Goal: Complete application form: Complete application form

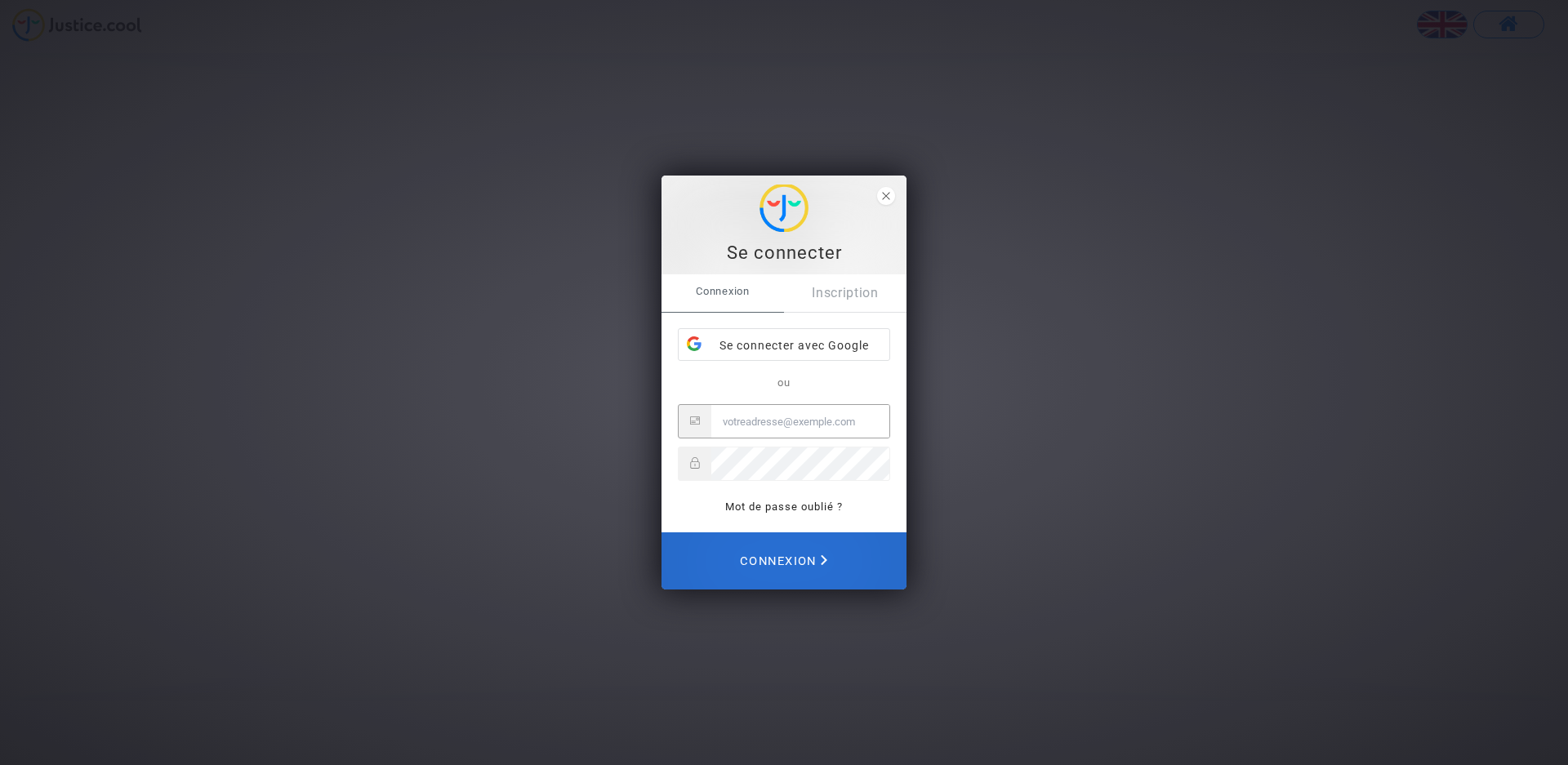
click at [773, 555] on span "Connexion" at bounding box center [783, 561] width 88 height 36
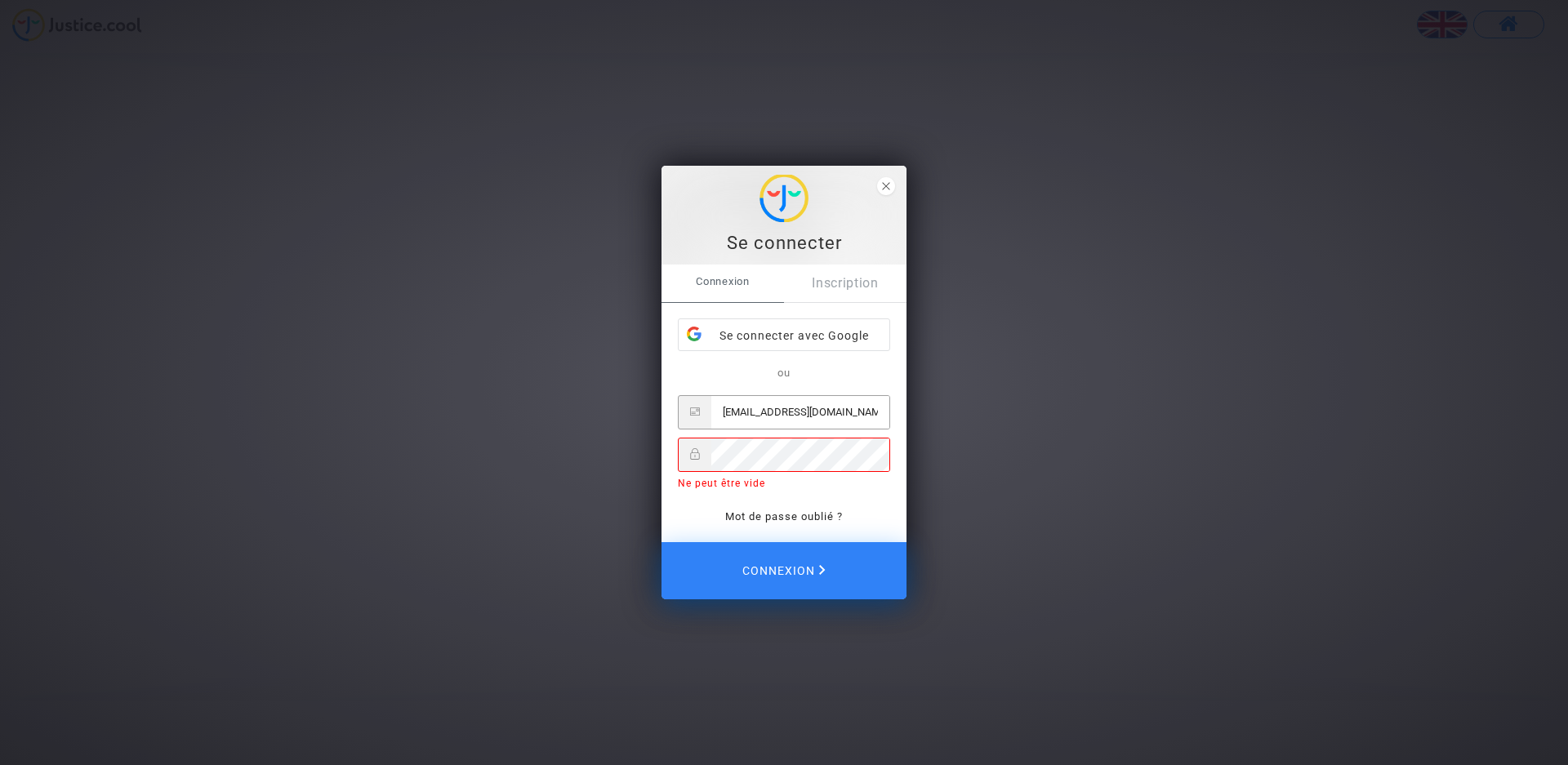
type input "[EMAIL_ADDRESS][DOMAIN_NAME]"
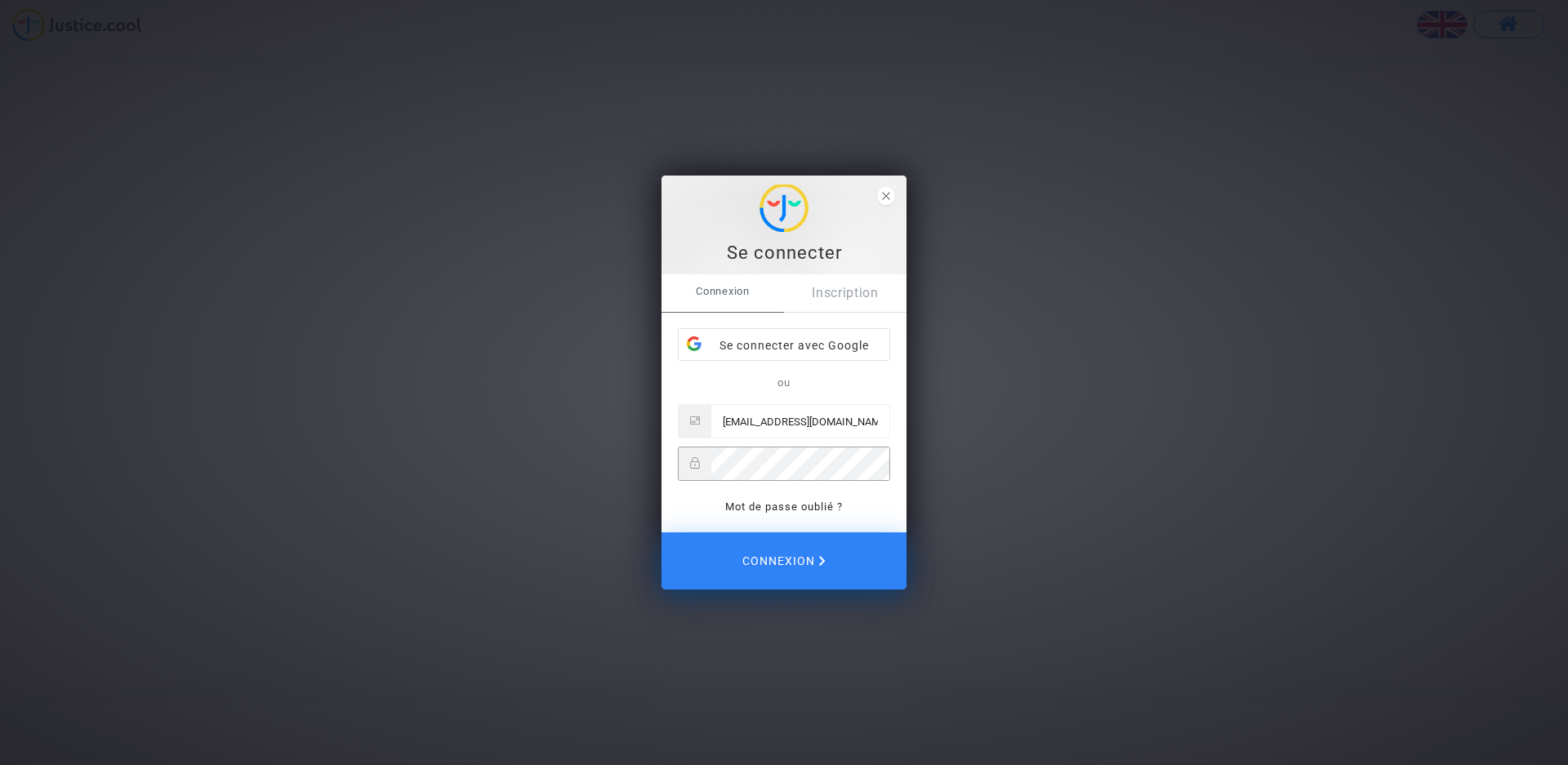
click at [662, 533] on button "Connexion" at bounding box center [784, 561] width 245 height 57
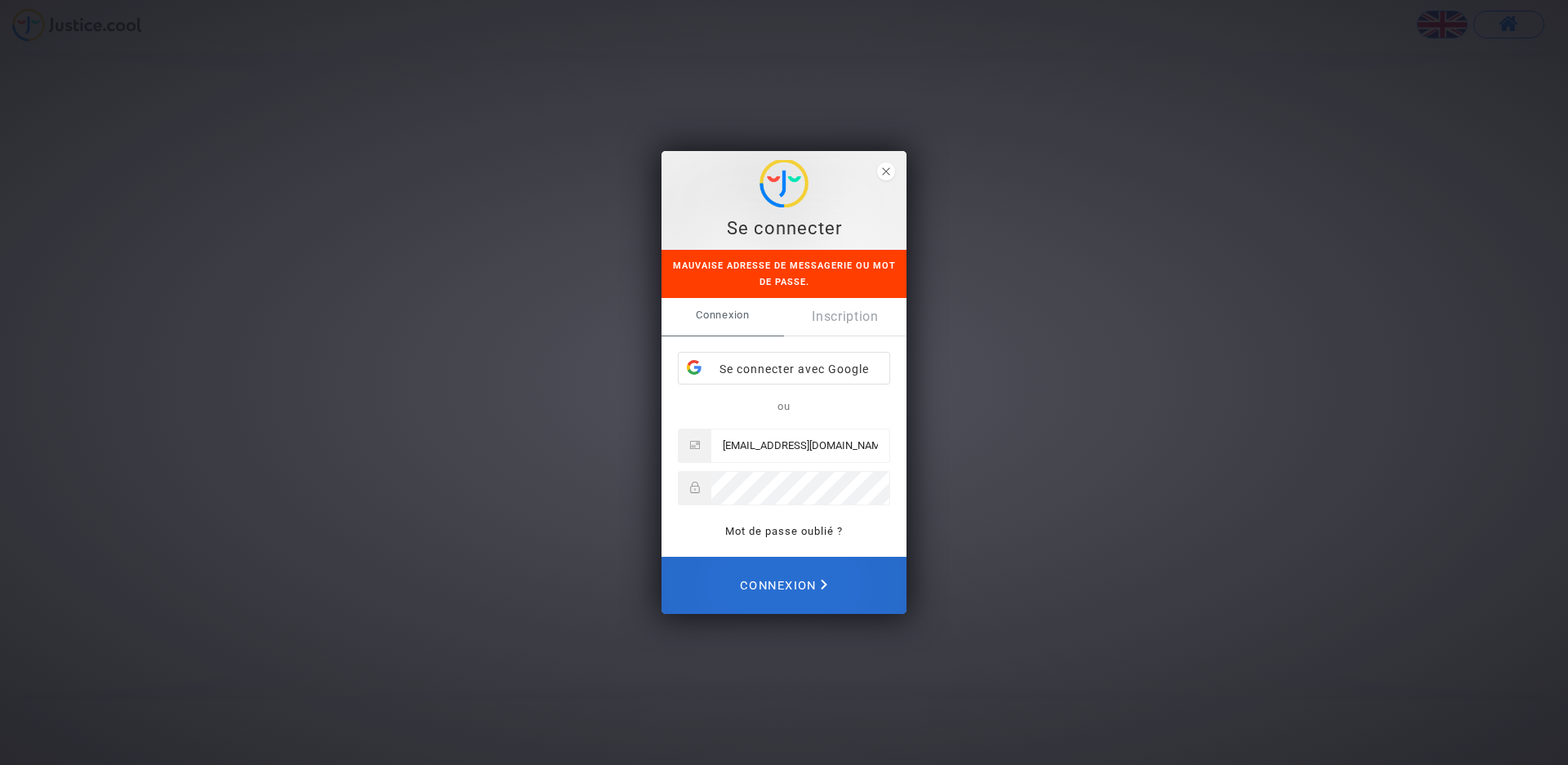
click at [789, 584] on span "Connexion" at bounding box center [783, 585] width 88 height 36
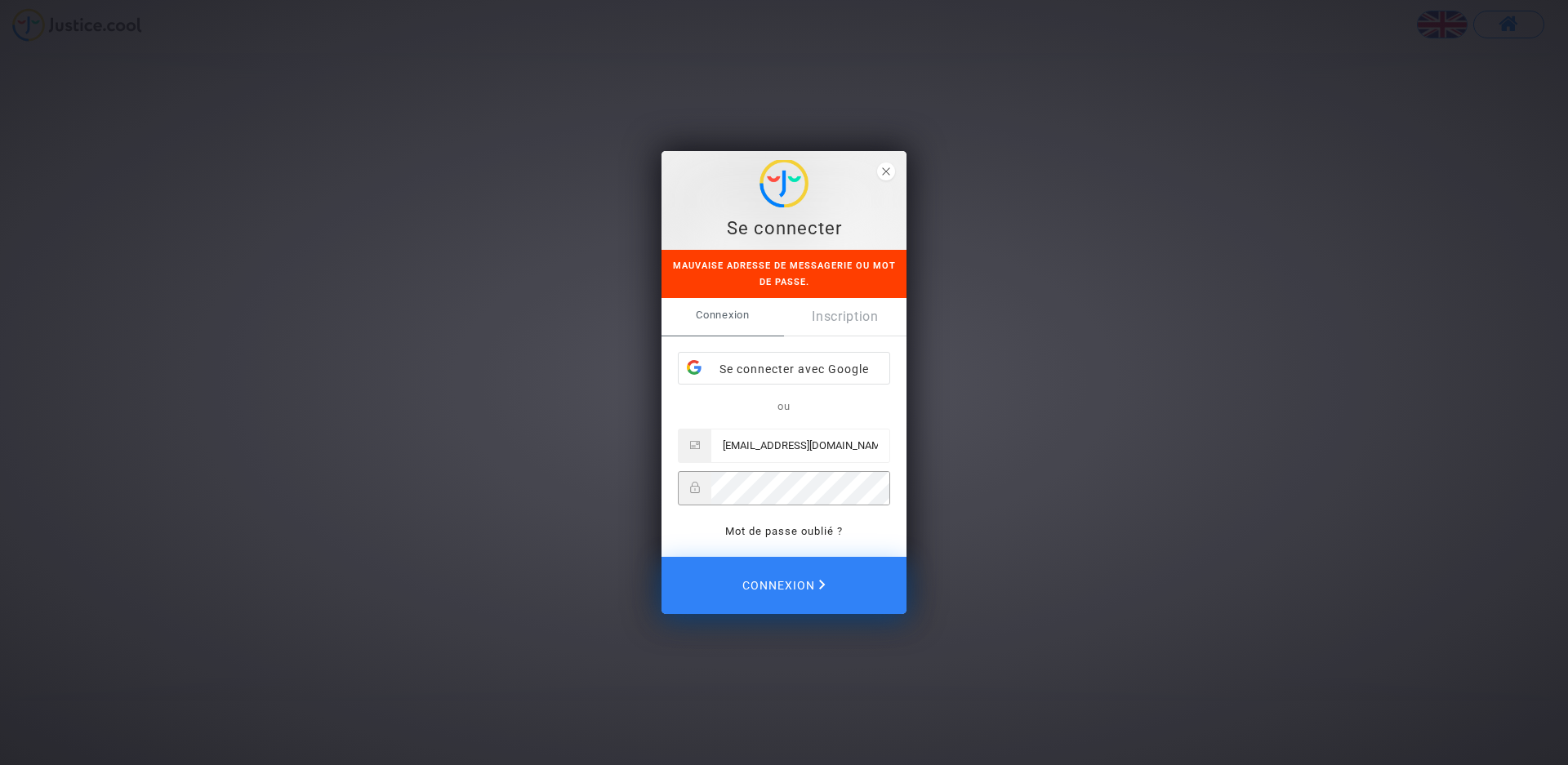
click at [662, 557] on button "Connexion" at bounding box center [784, 585] width 245 height 57
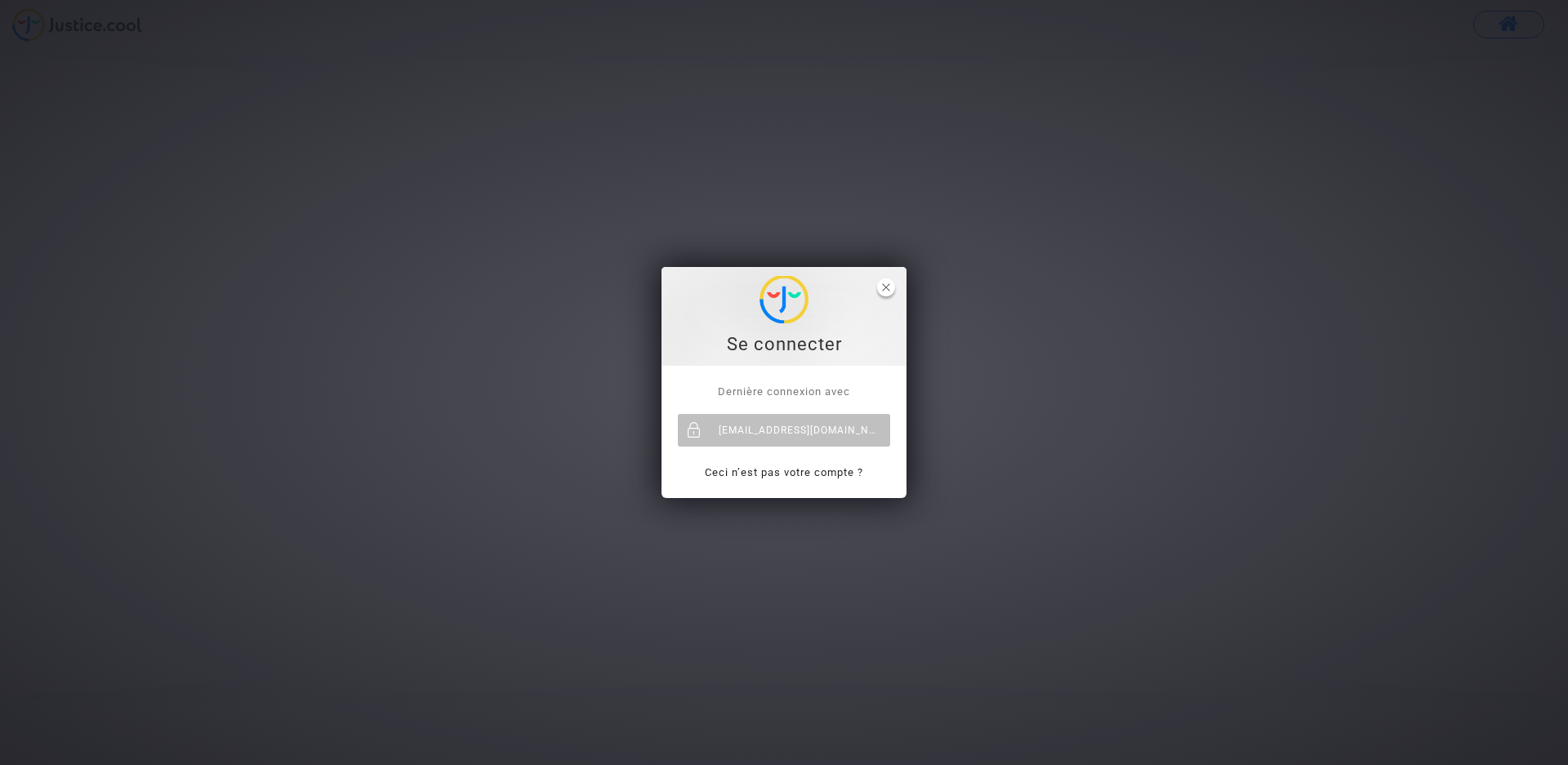
click at [889, 282] on span "close" at bounding box center [886, 287] width 18 height 18
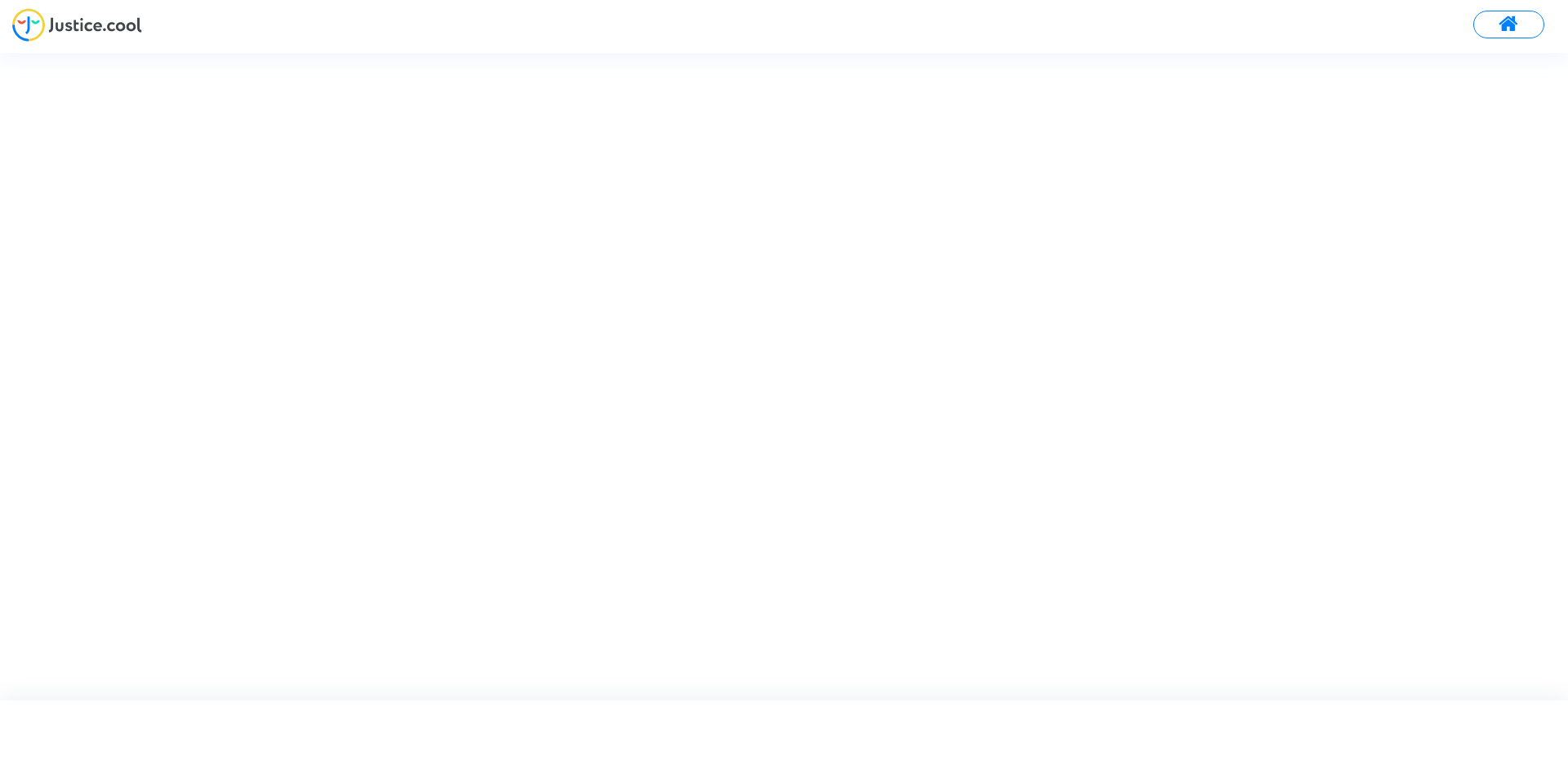
click at [112, 24] on img at bounding box center [77, 25] width 130 height 34
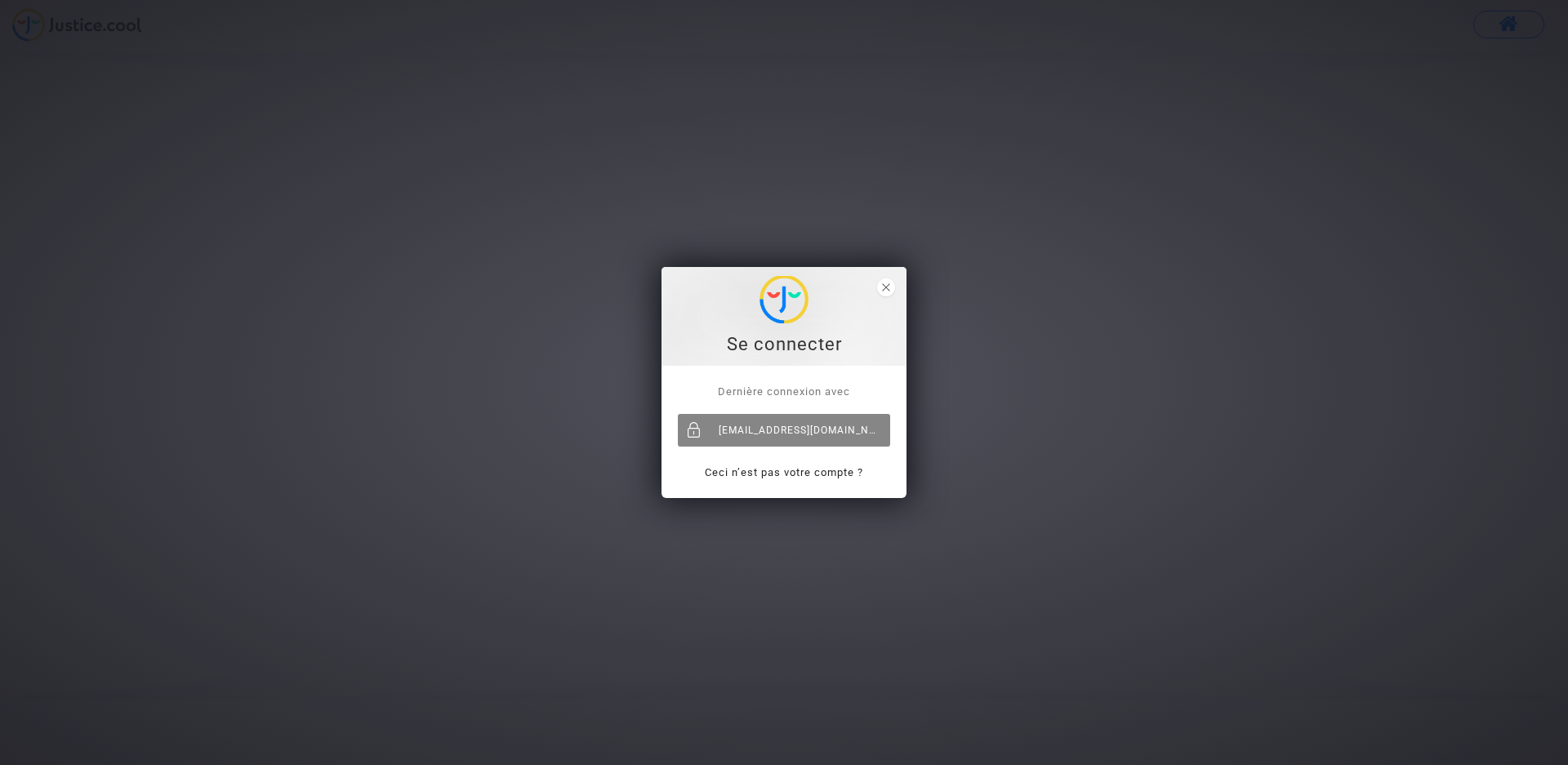
click at [792, 424] on div "[EMAIL_ADDRESS][DOMAIN_NAME]" at bounding box center [784, 430] width 213 height 33
click at [889, 280] on span "close" at bounding box center [886, 287] width 18 height 18
click at [758, 434] on div "[EMAIL_ADDRESS][DOMAIN_NAME]" at bounding box center [784, 430] width 213 height 33
click at [888, 279] on span "close" at bounding box center [886, 287] width 18 height 18
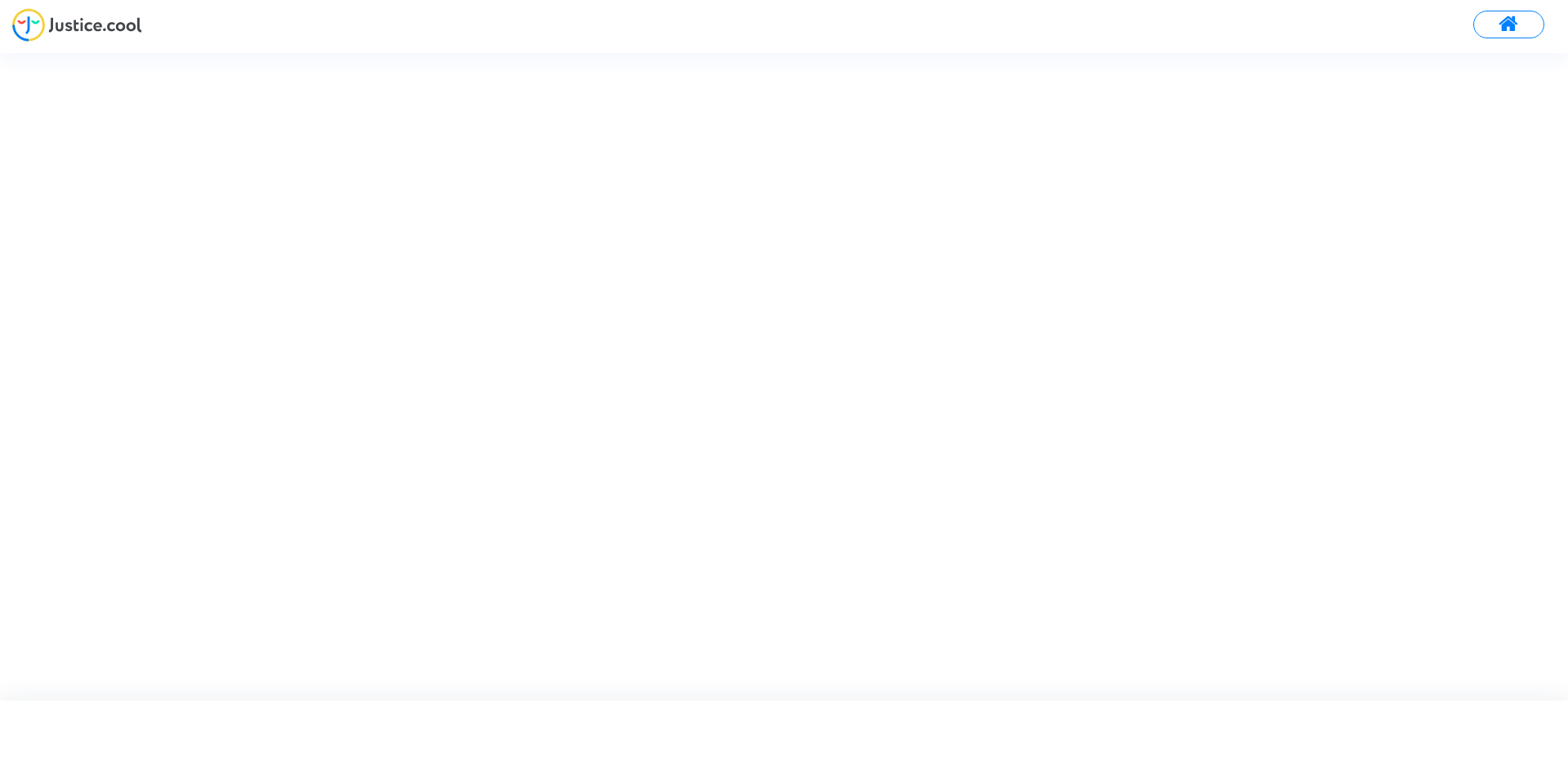
click at [86, 24] on img at bounding box center [77, 25] width 130 height 34
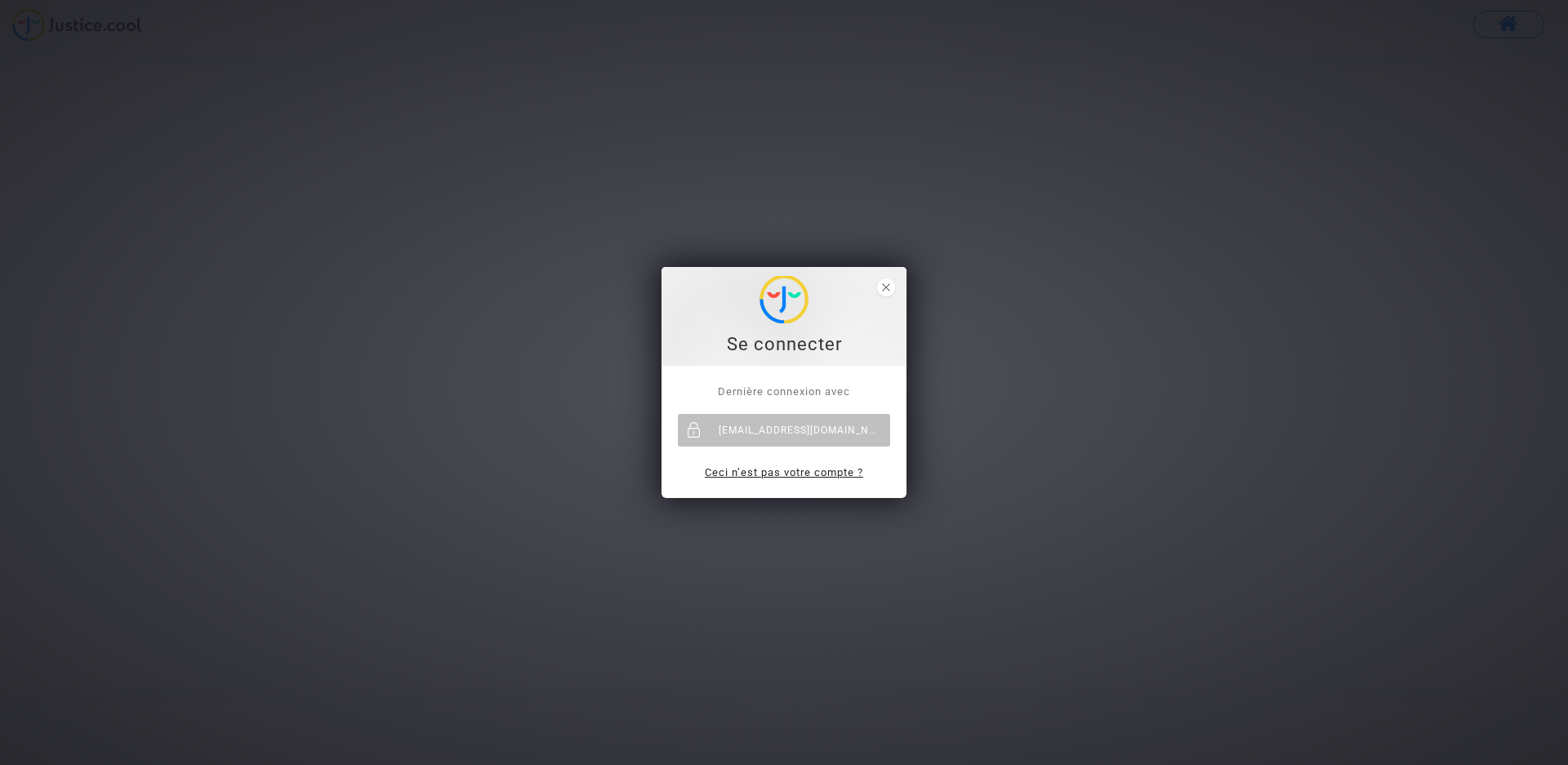
click at [745, 472] on link "Ceci n’est pas votre compte ?" at bounding box center [784, 471] width 158 height 12
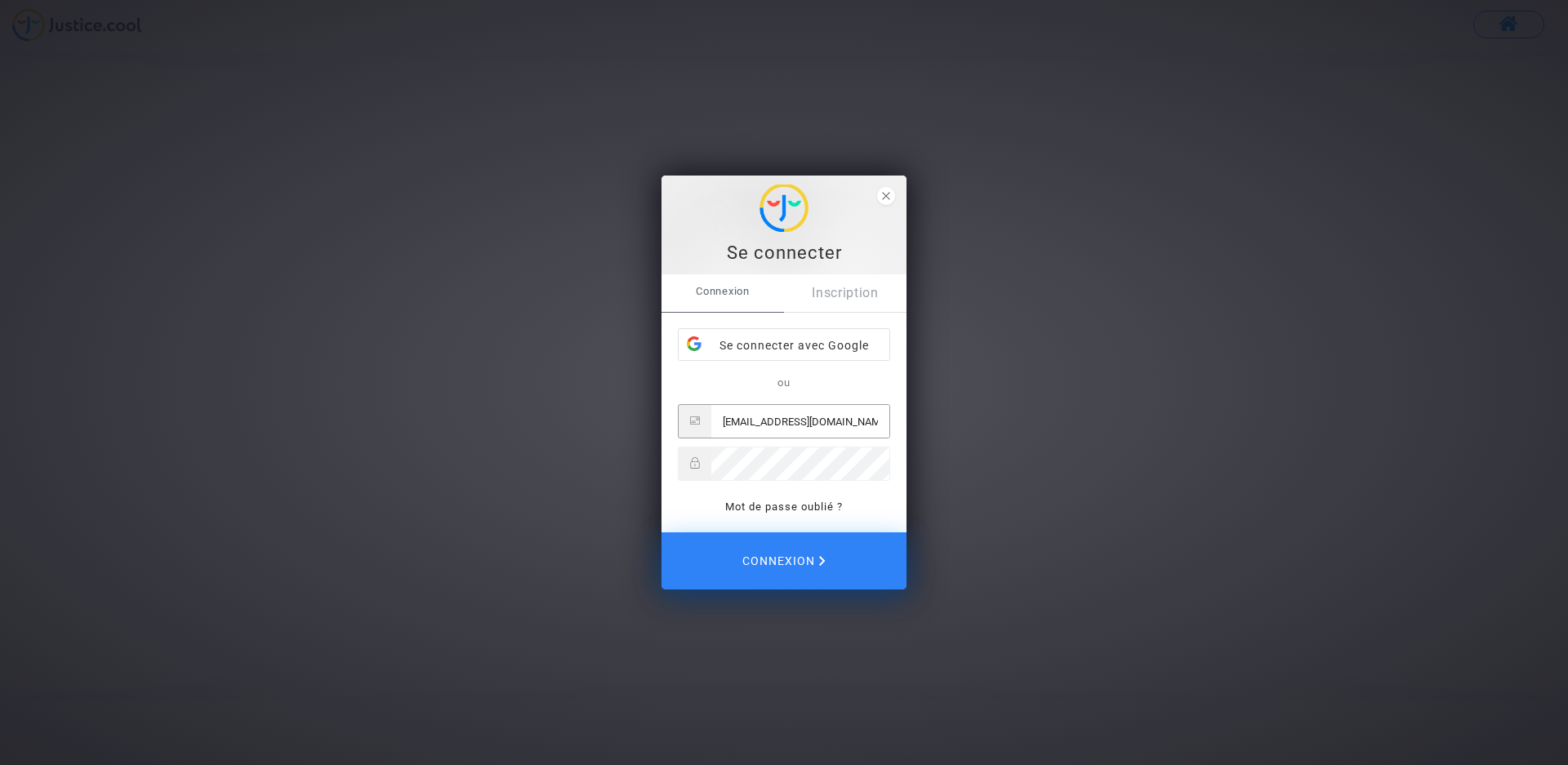
type input "[EMAIL_ADDRESS][DOMAIN_NAME]"
click at [662, 533] on button "Connexion" at bounding box center [784, 561] width 245 height 57
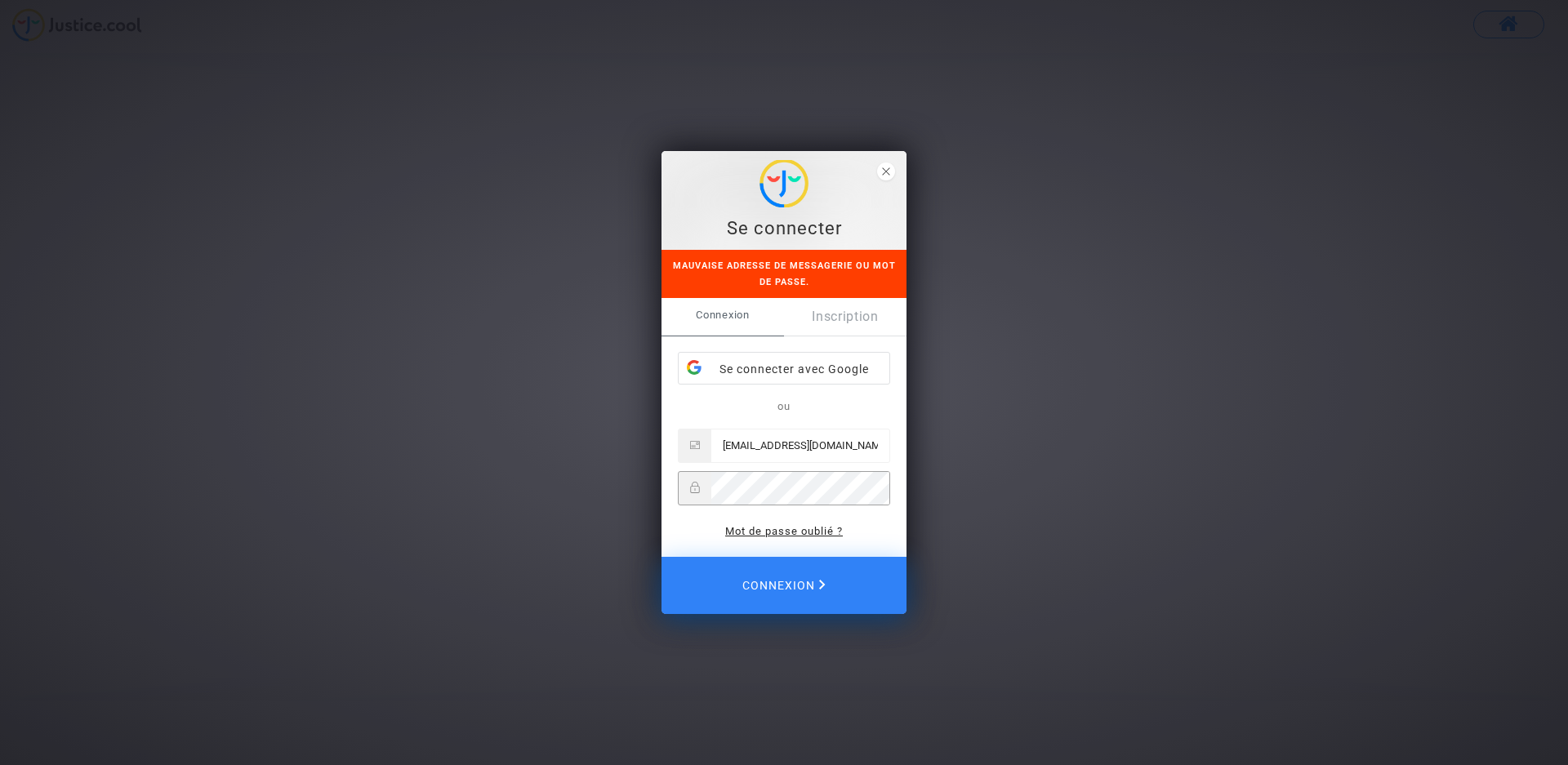
click at [773, 534] on link "Mot de passe oublié ?" at bounding box center [783, 531] width 118 height 12
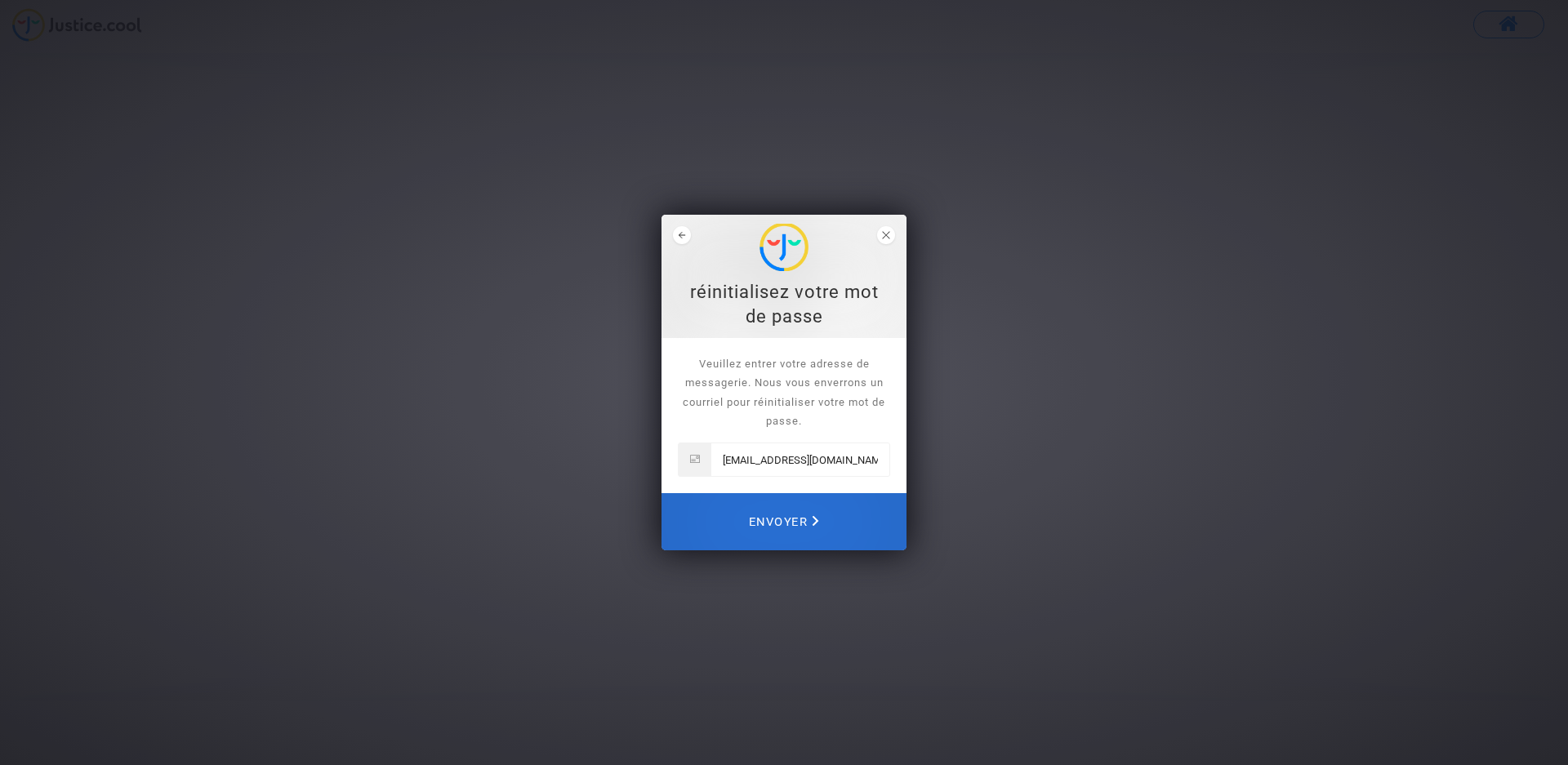
click at [802, 519] on span "Envoyer" at bounding box center [783, 521] width 71 height 36
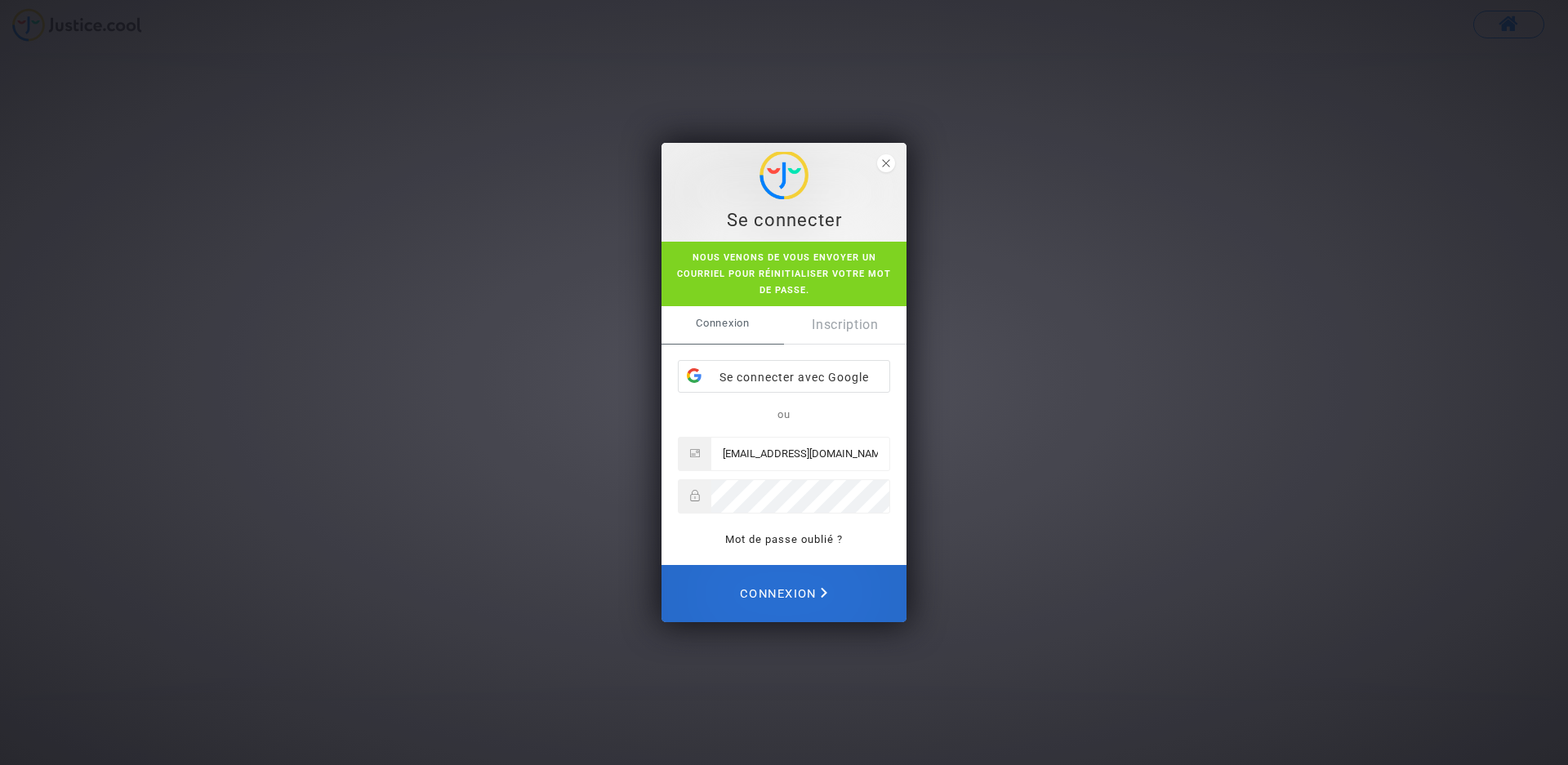
click at [773, 588] on span "Connexion" at bounding box center [783, 594] width 88 height 36
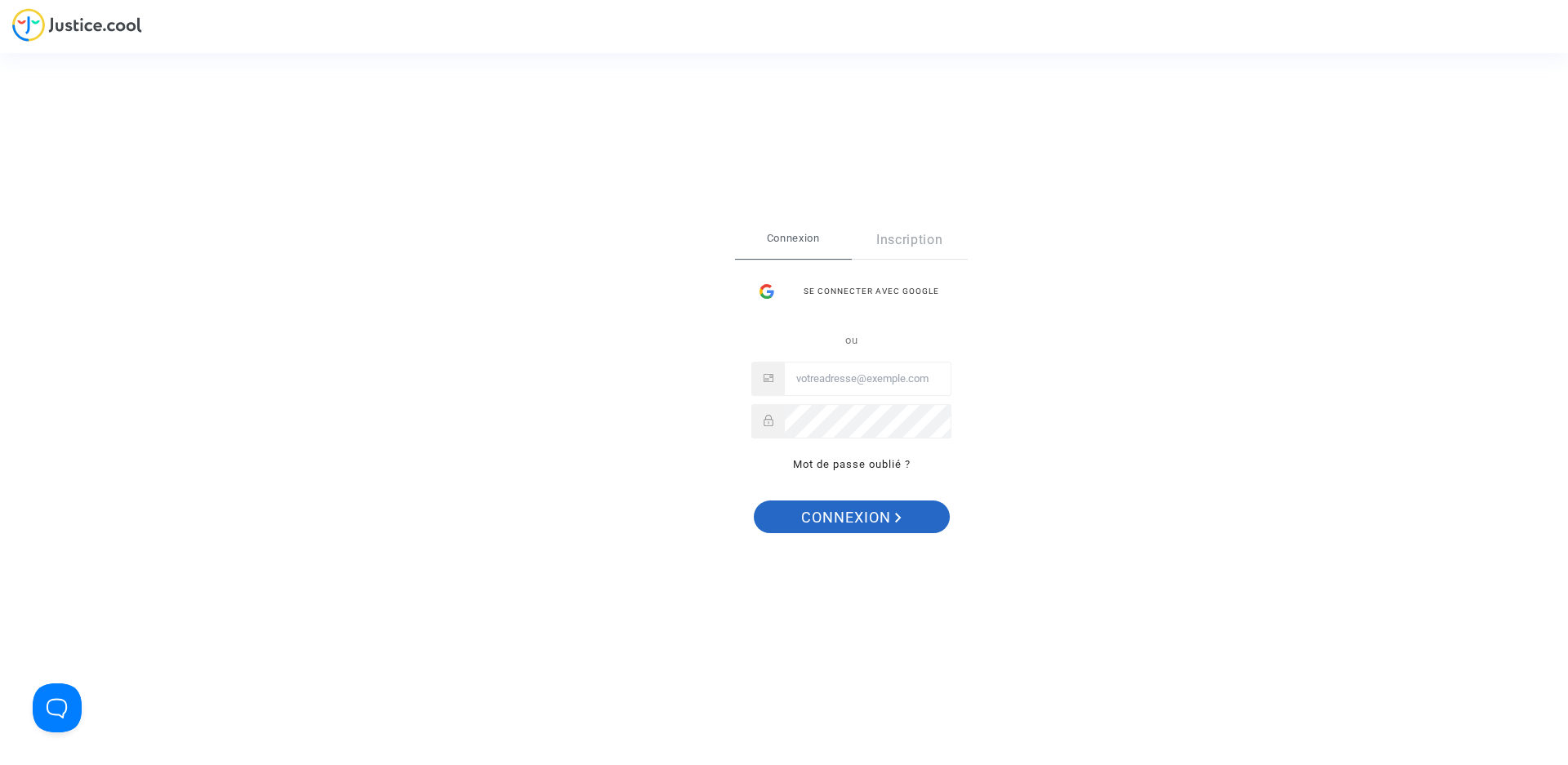
click at [873, 514] on span "Connexion" at bounding box center [851, 518] width 101 height 34
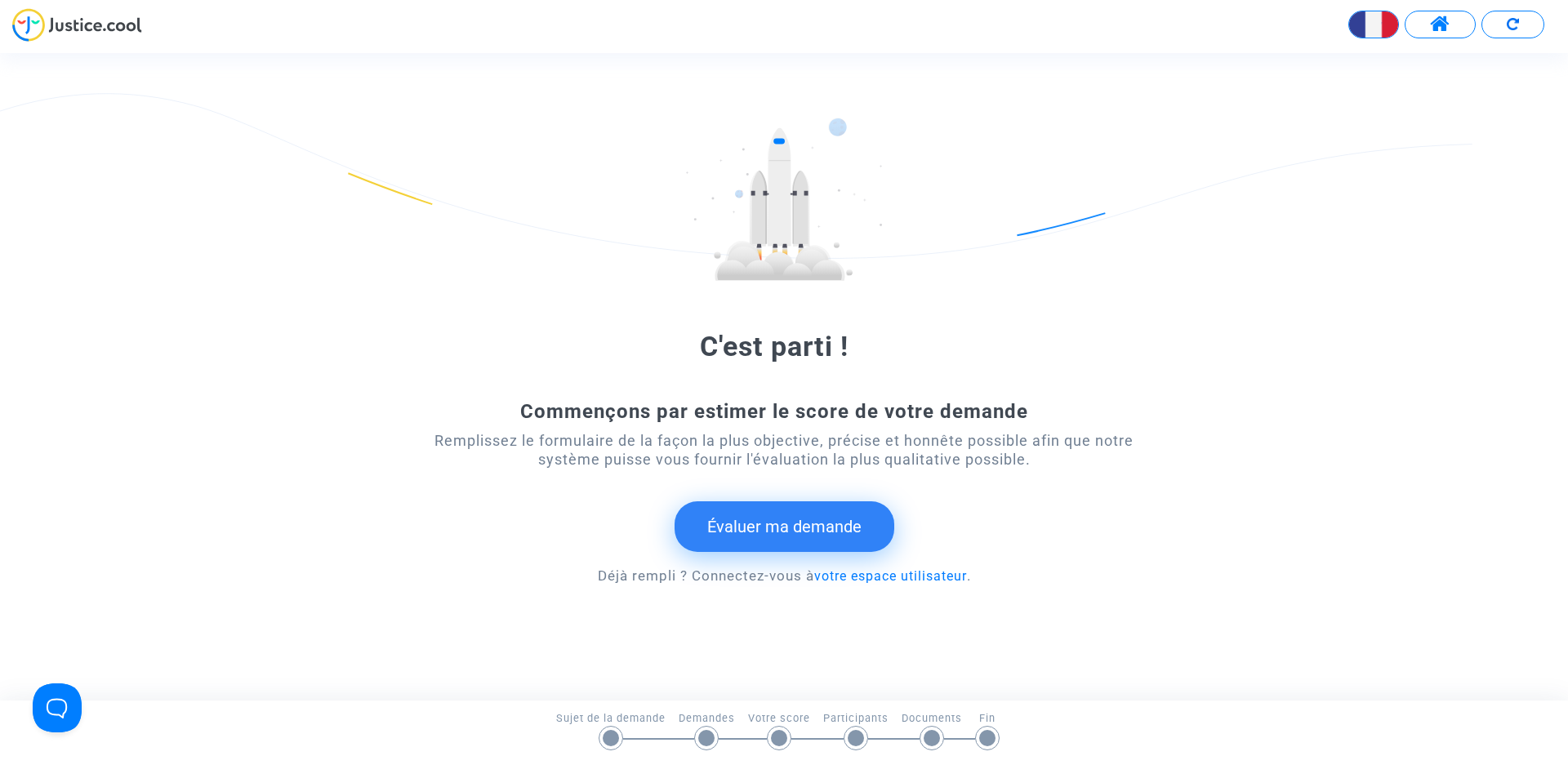
click at [777, 526] on button "Évaluer ma demande" at bounding box center [784, 527] width 219 height 51
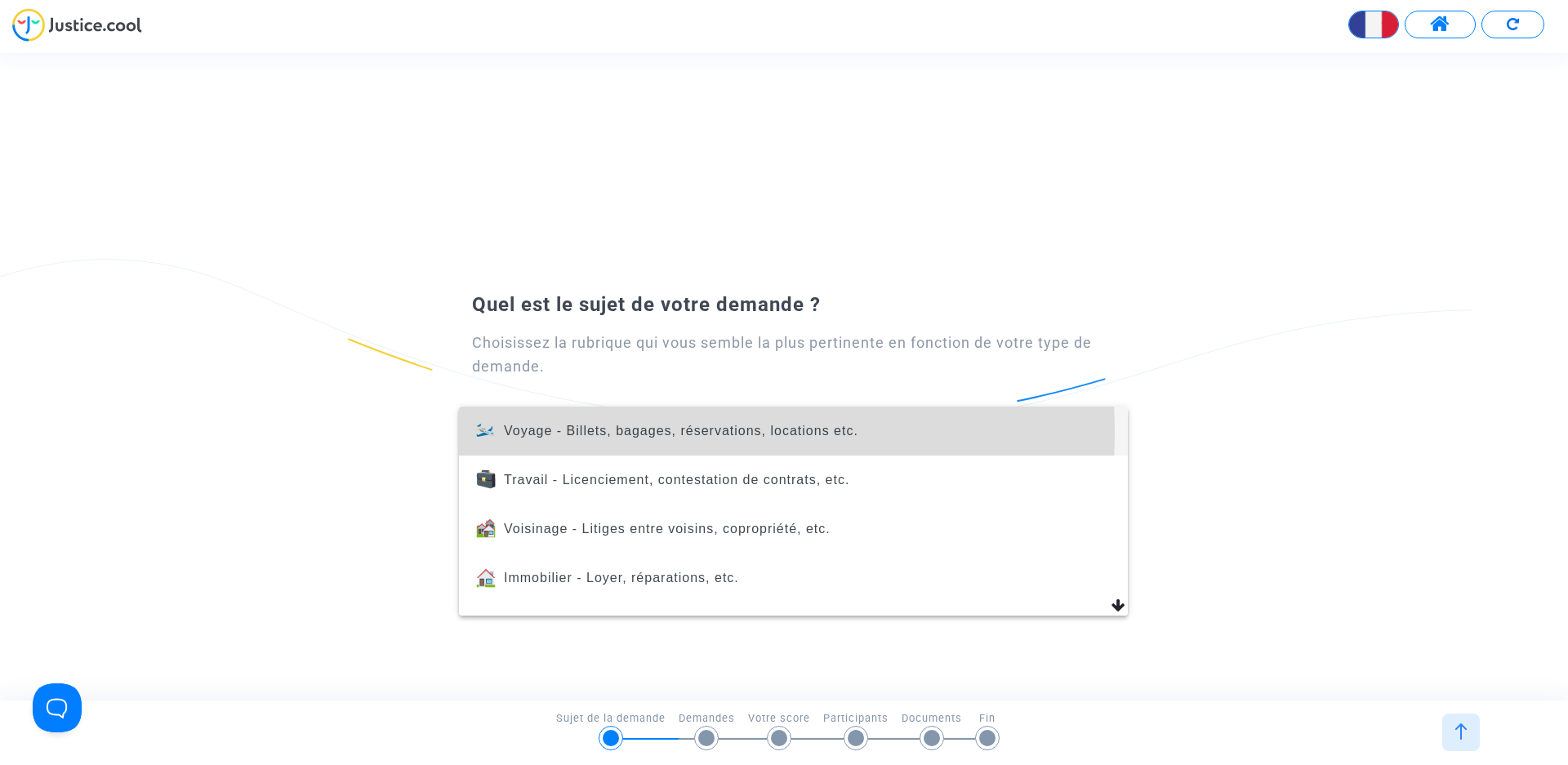
click at [593, 432] on span "Voyage - Billets, bagages, réservations, locations etc." at bounding box center [680, 430] width 354 height 14
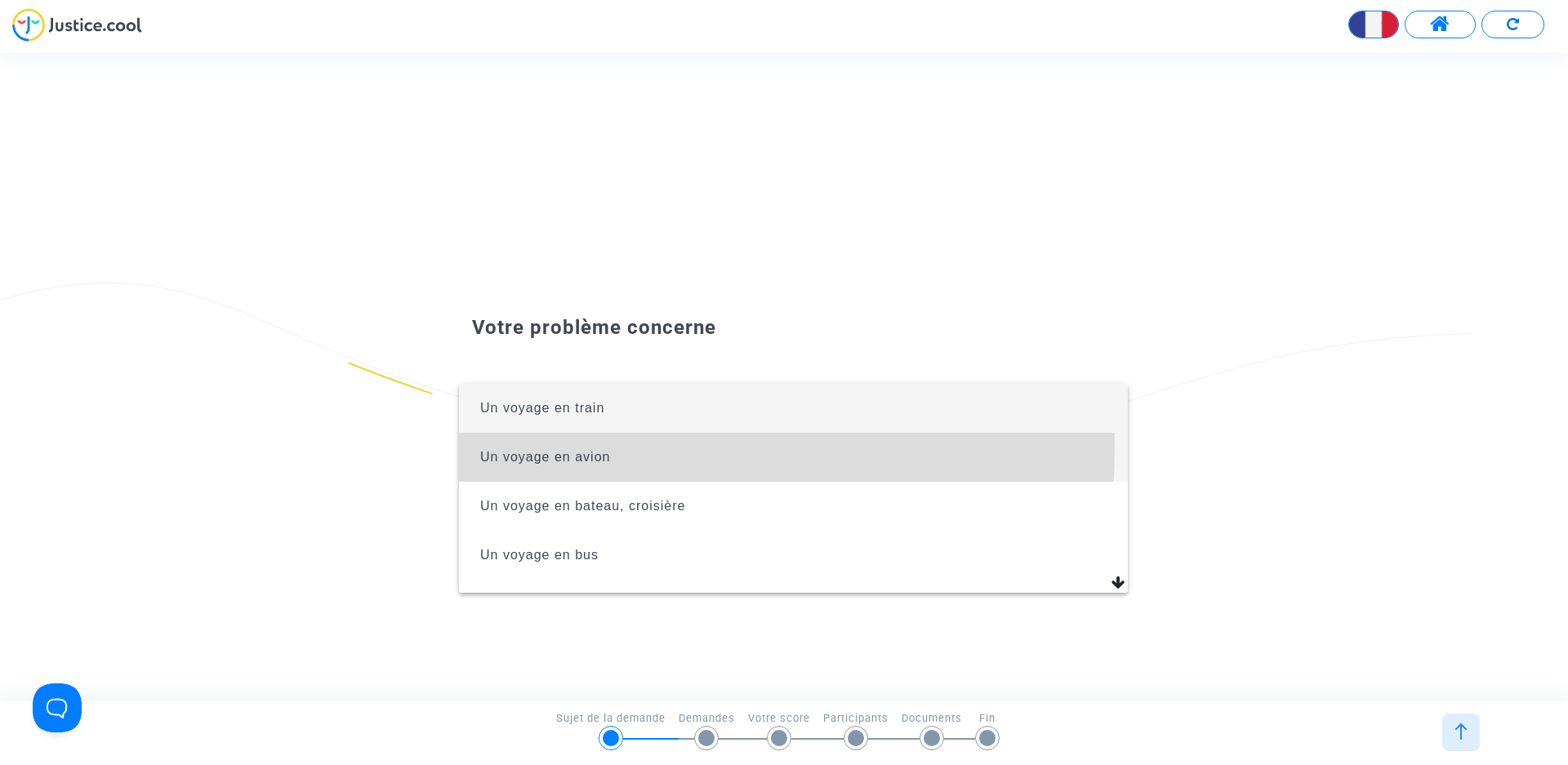
click at [572, 446] on span "Un voyage en avion" at bounding box center [792, 457] width 643 height 49
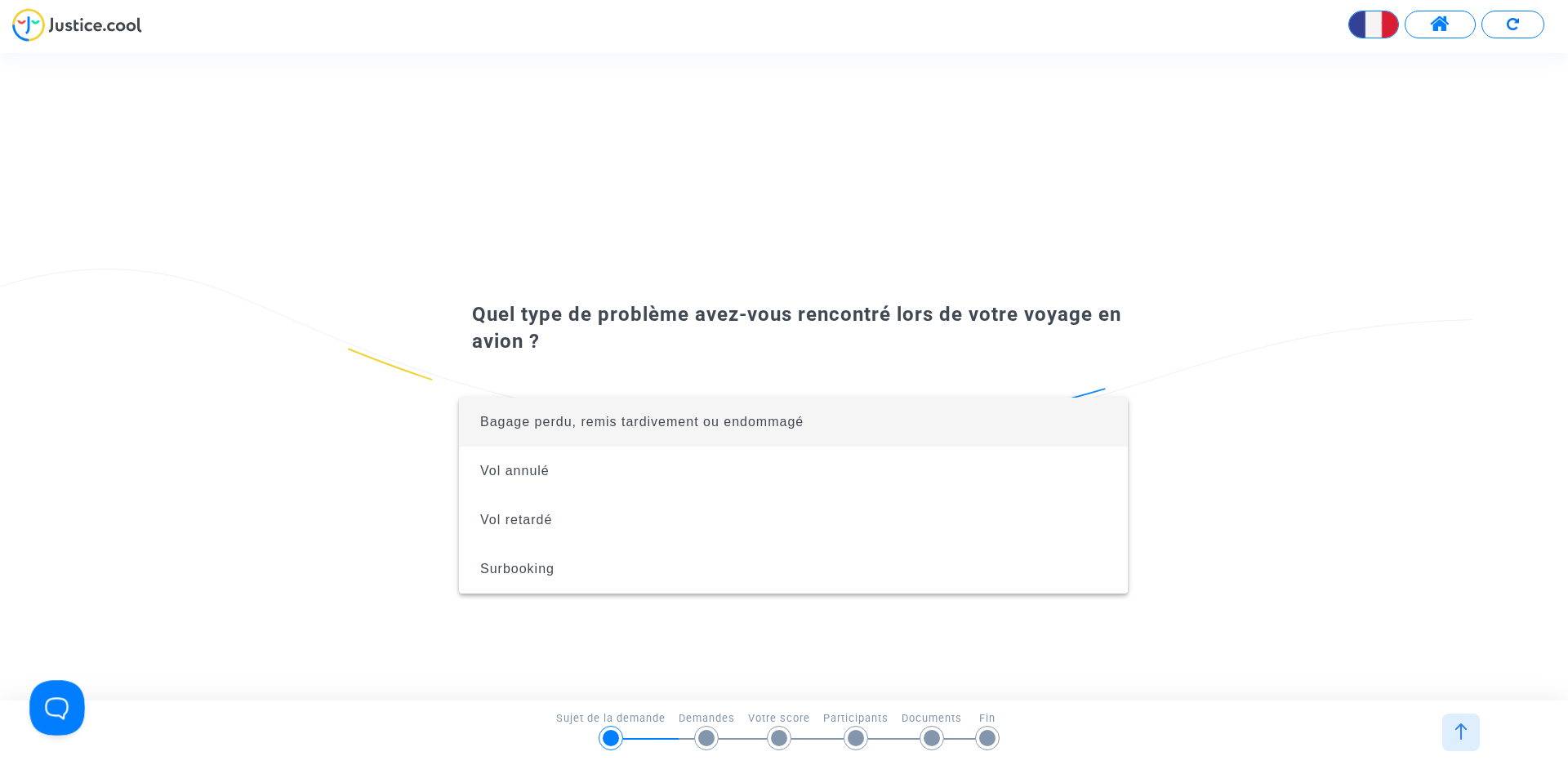
click at [58, 707] on button "Open Beacon popover" at bounding box center [54, 705] width 49 height 49
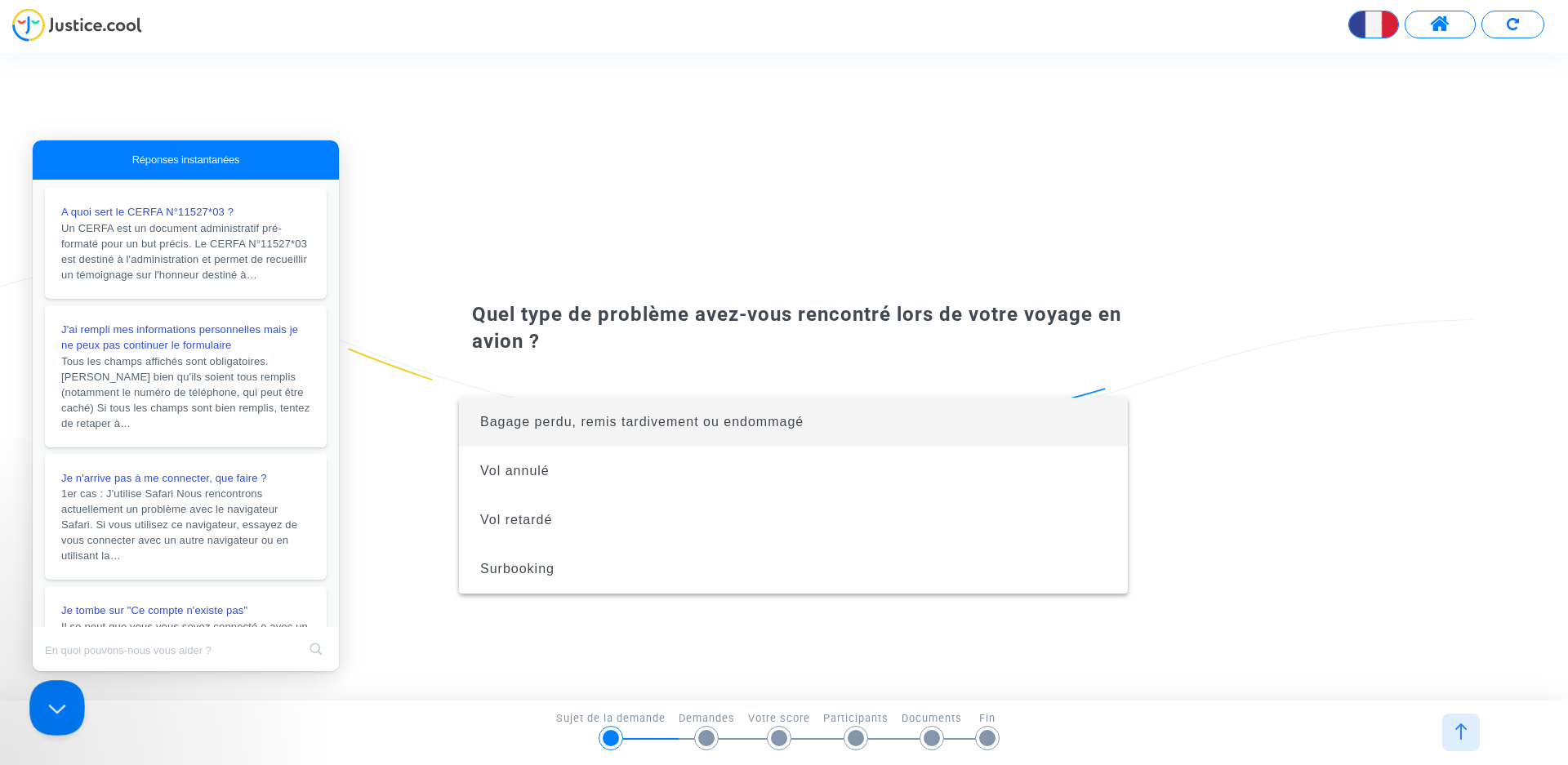
click at [60, 717] on button "Close Beacon popover" at bounding box center [54, 705] width 49 height 49
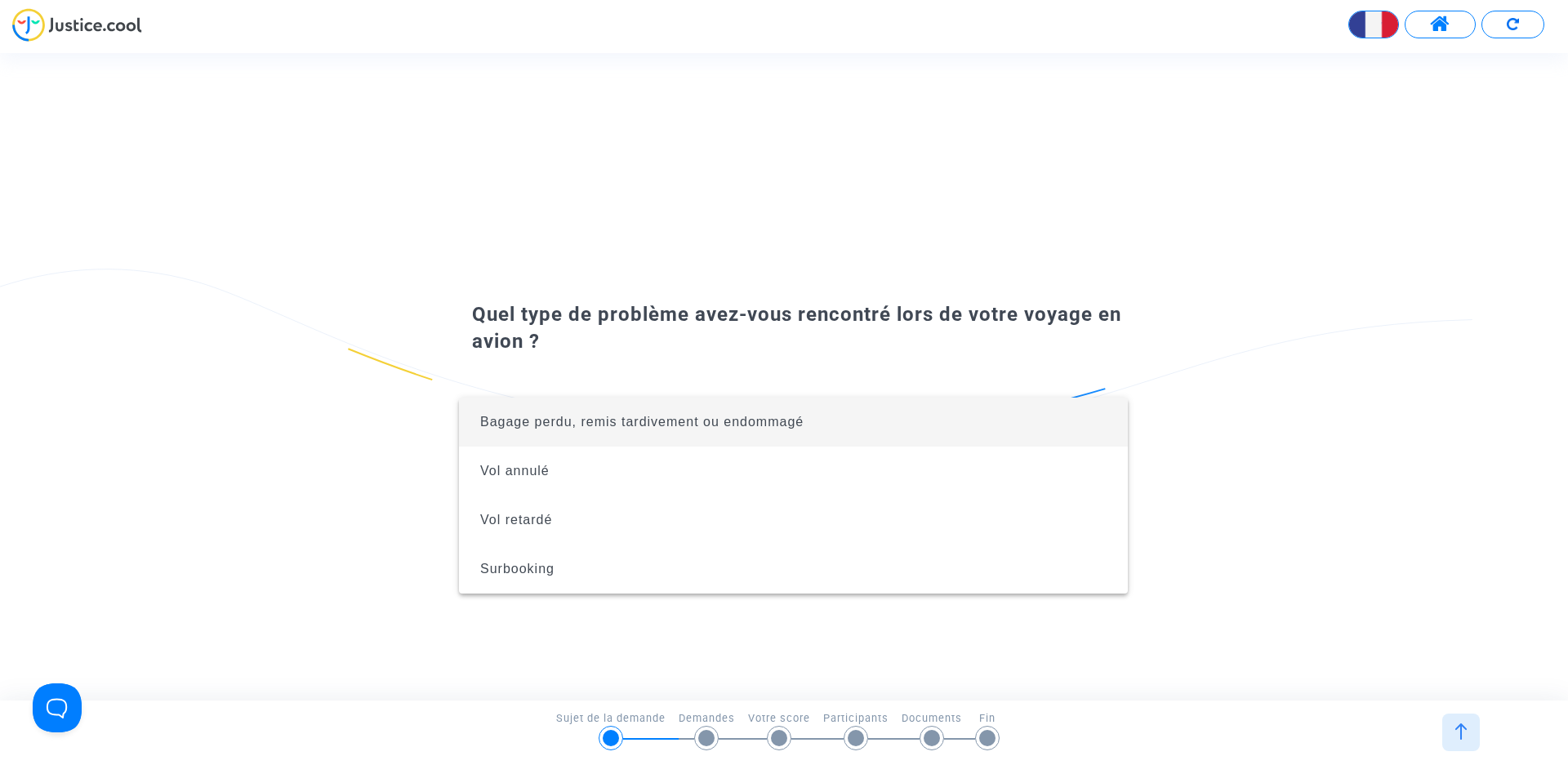
click at [1467, 730] on div at bounding box center [784, 382] width 1568 height 765
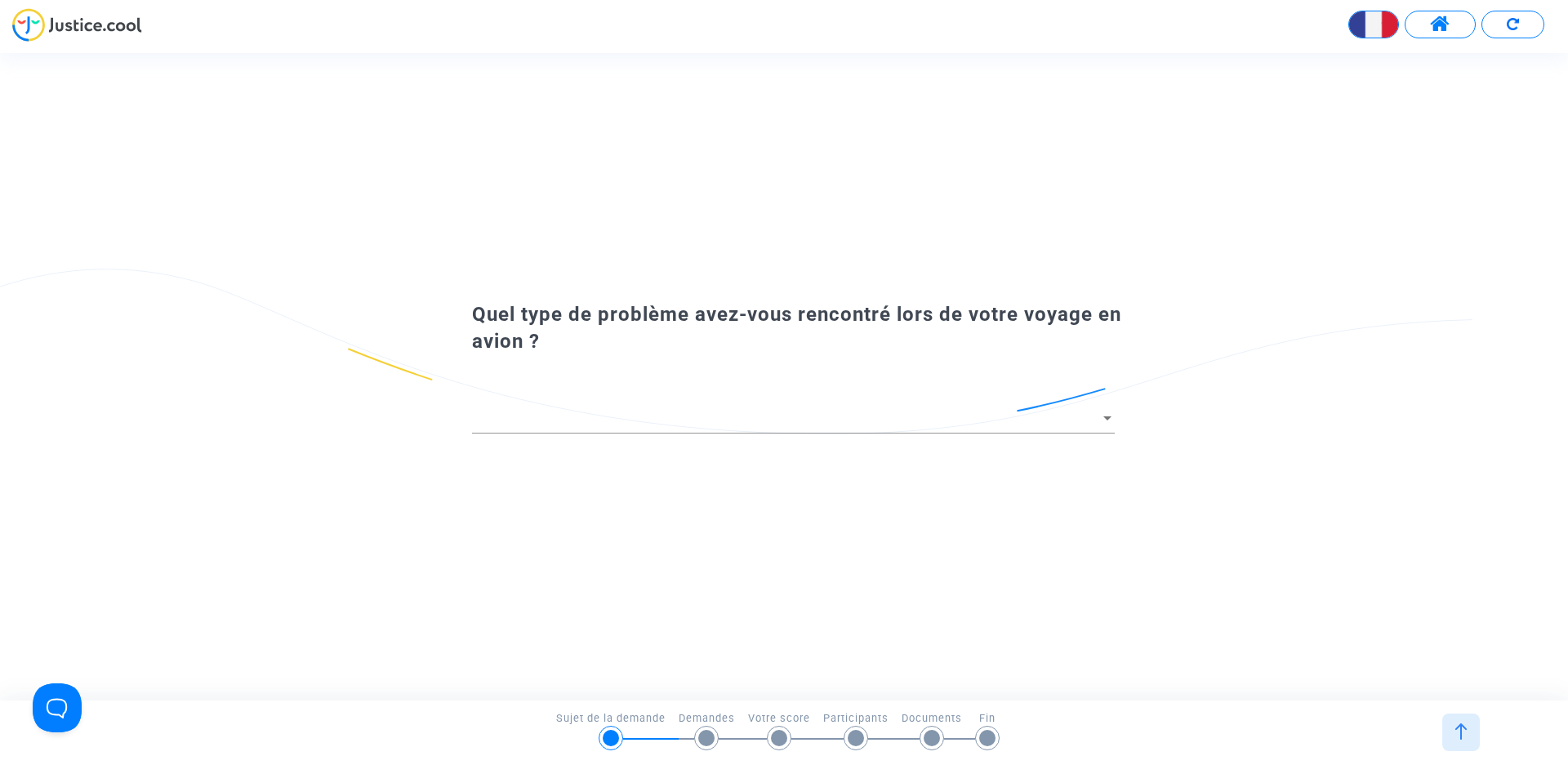
click at [1467, 730] on img at bounding box center [1460, 731] width 16 height 16
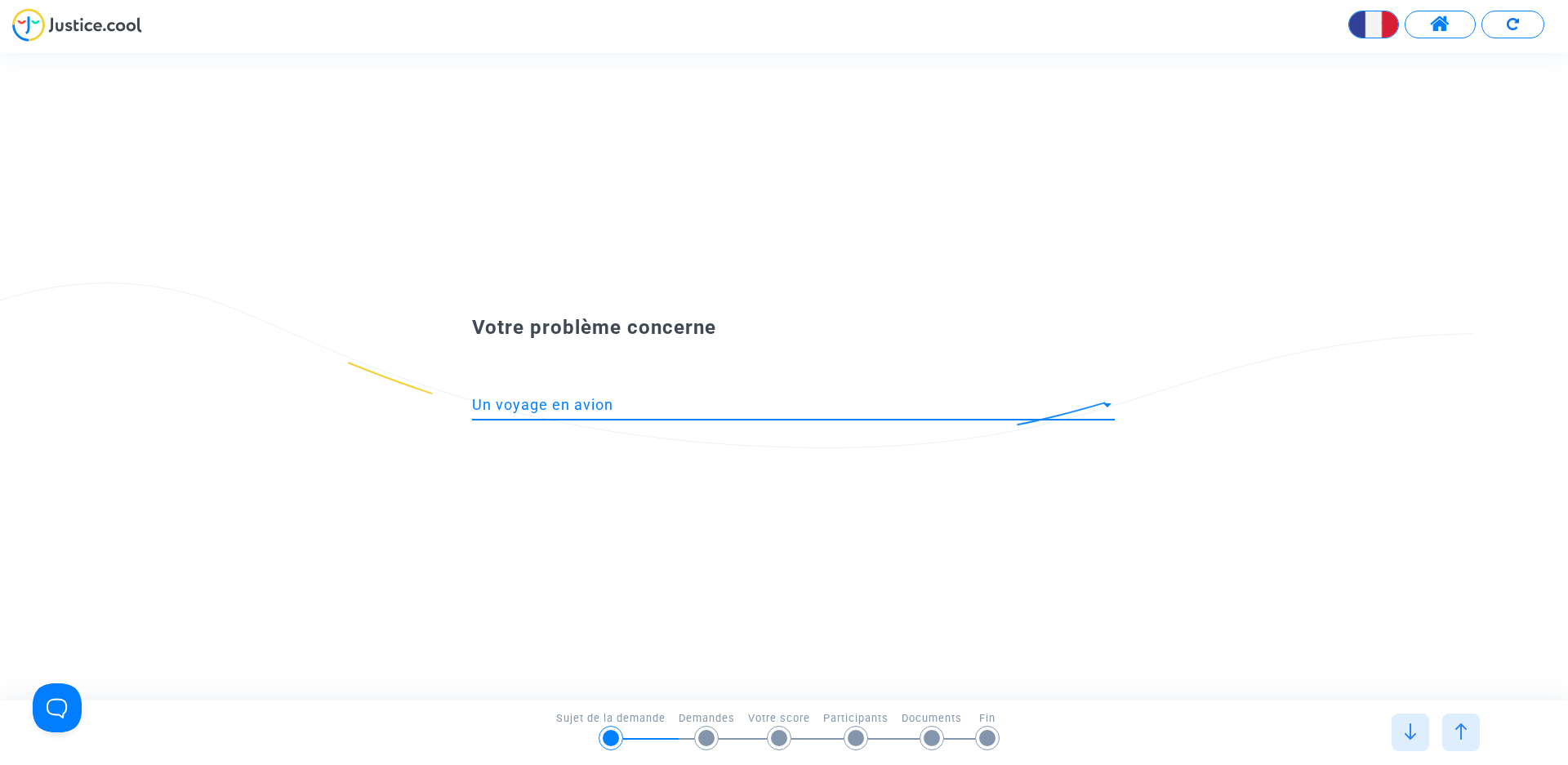
click at [539, 406] on span "Un voyage en avion" at bounding box center [542, 405] width 141 height 17
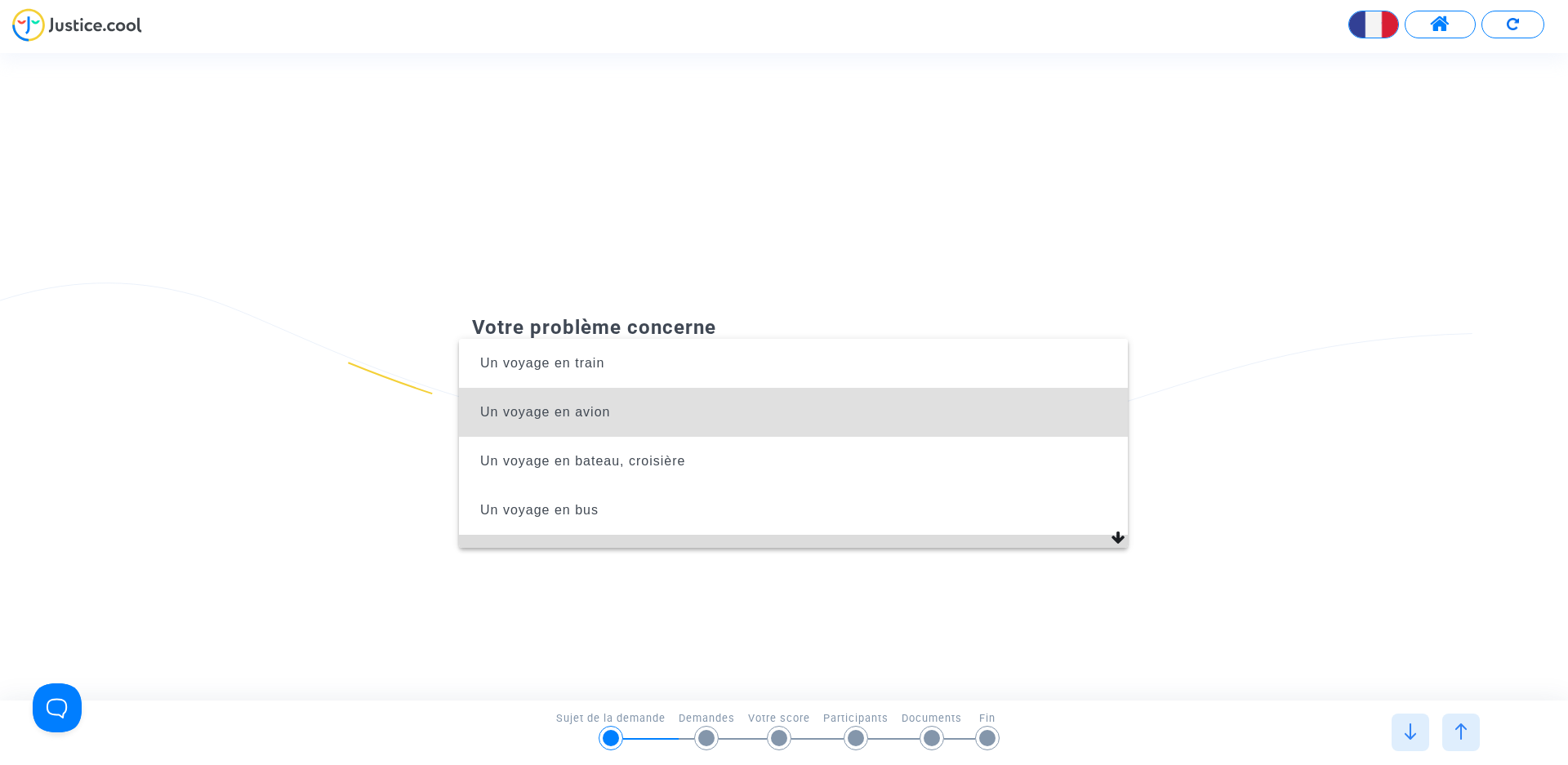
click at [1099, 535] on span "Un séjour à l'hôtel ou autre logement de vacances" at bounding box center [792, 559] width 643 height 49
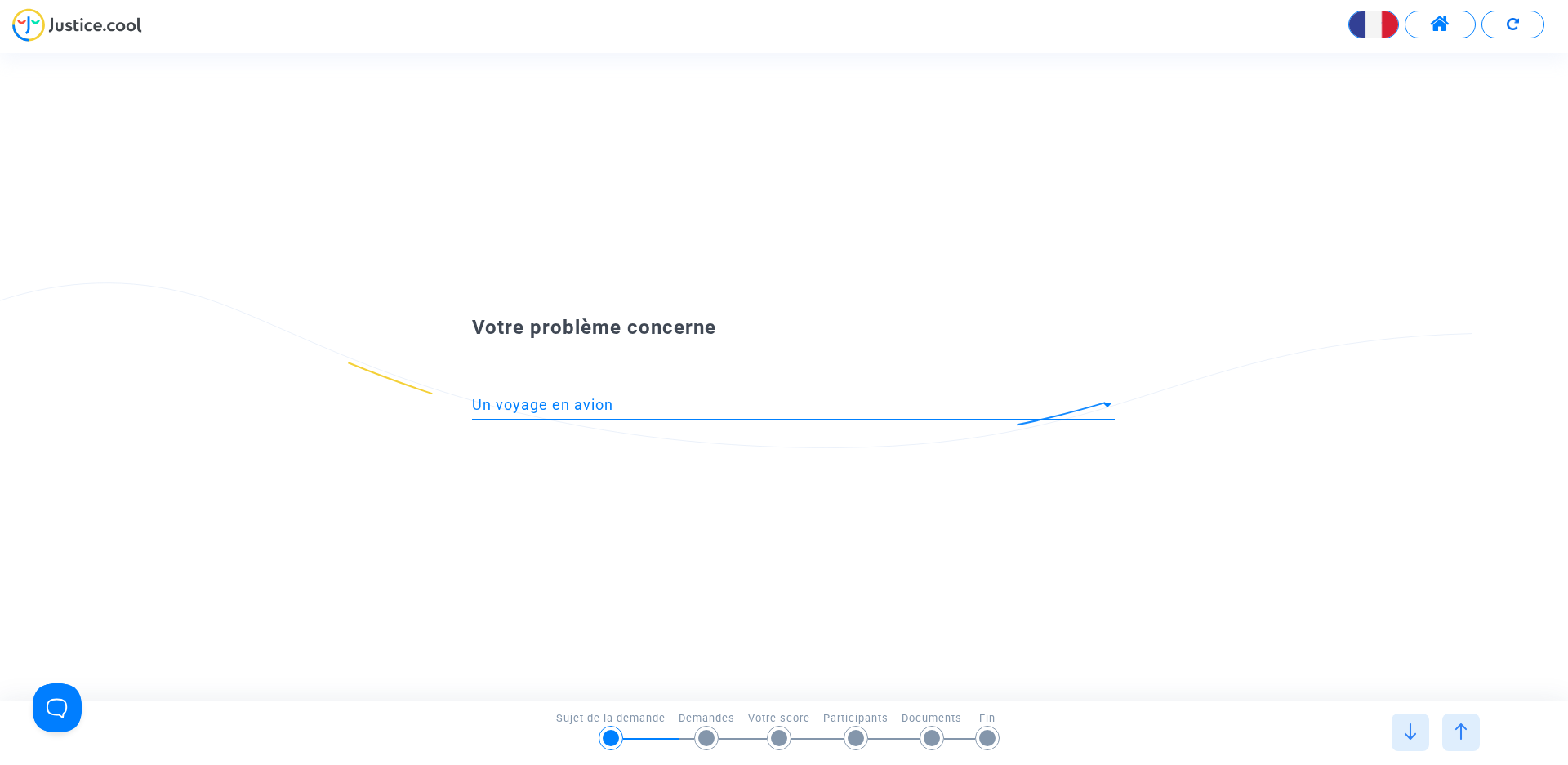
scroll to position [11, 0]
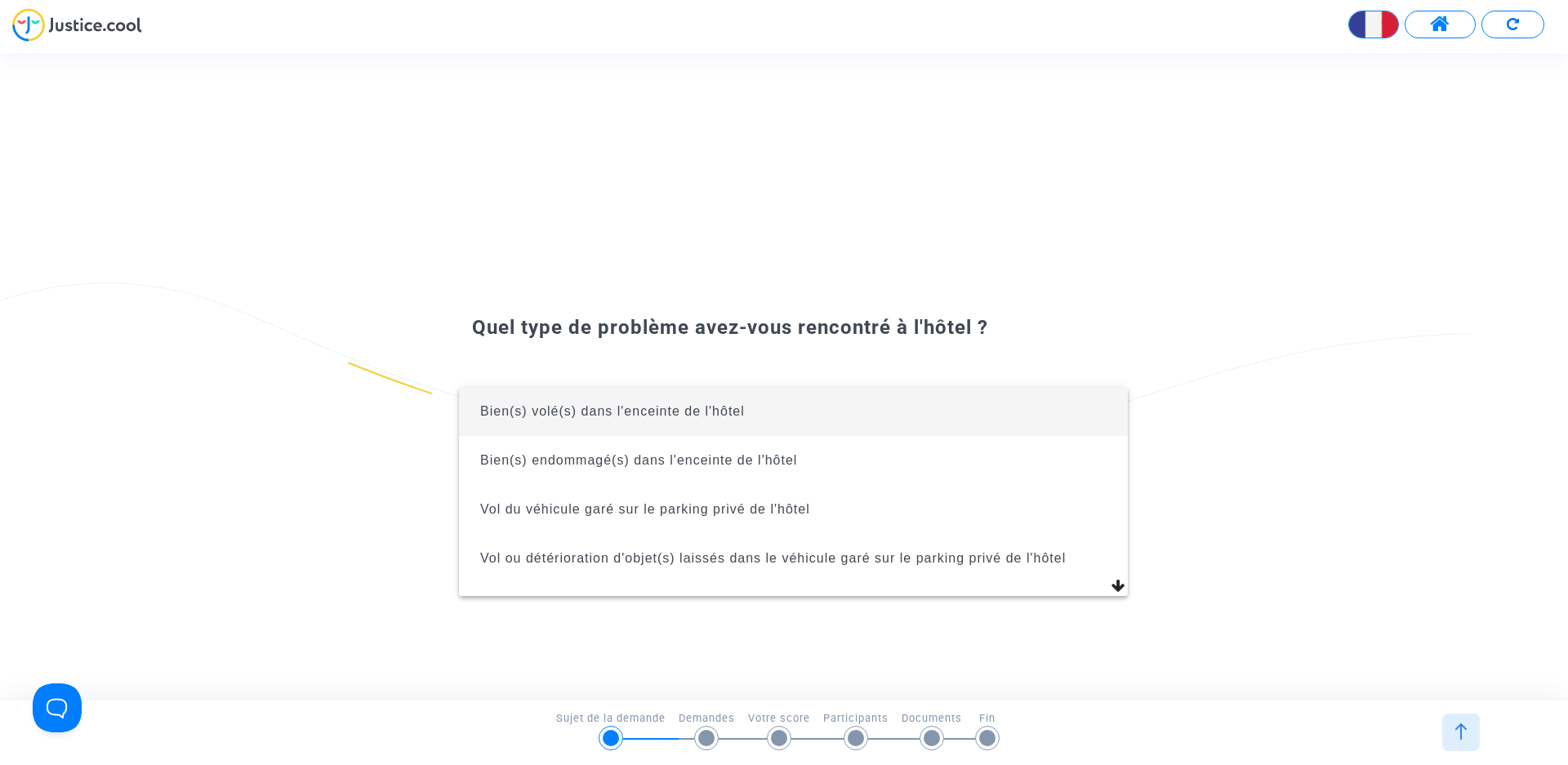
click at [1464, 731] on div at bounding box center [784, 382] width 1568 height 765
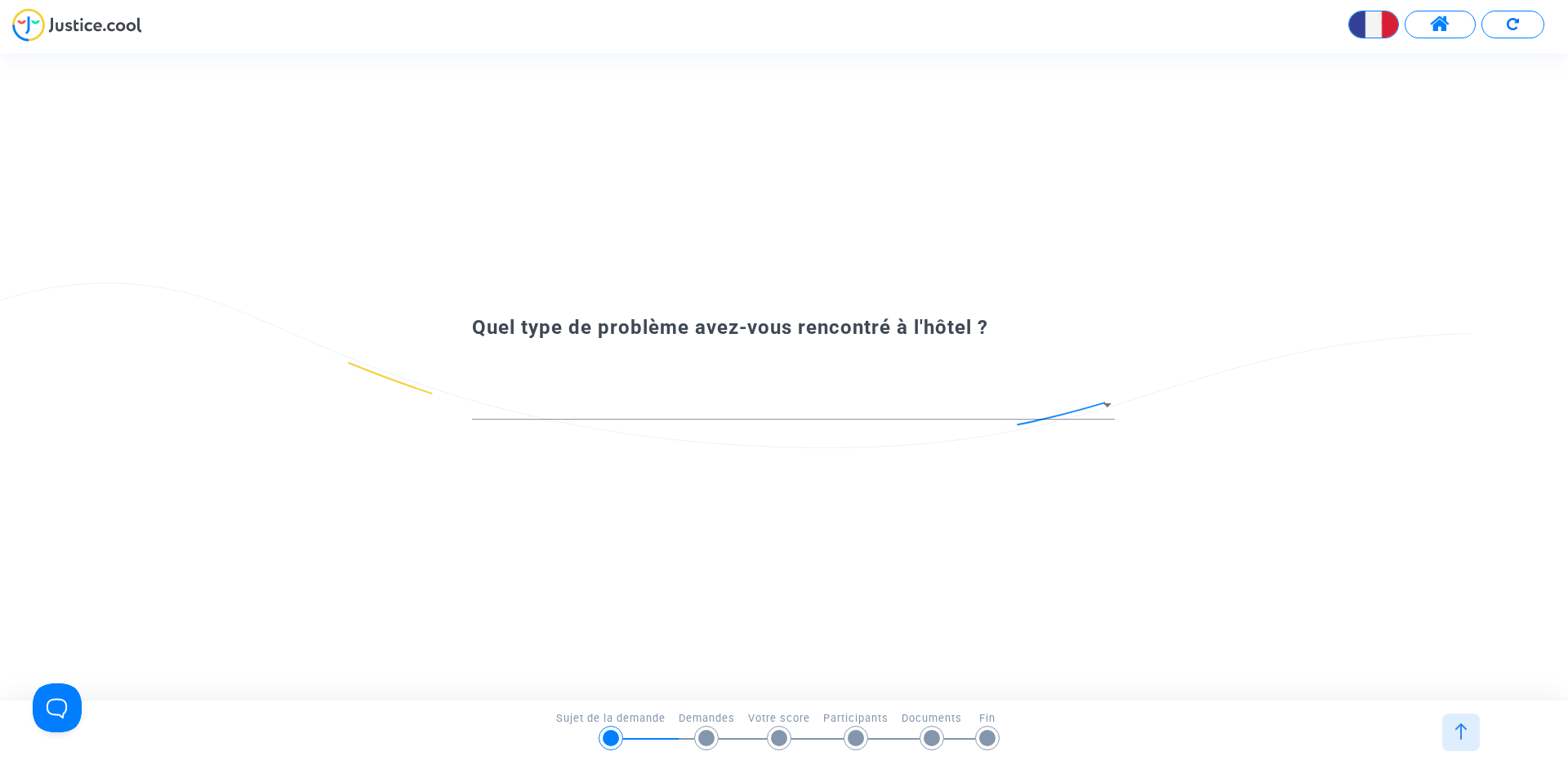
click at [1461, 731] on img at bounding box center [1460, 731] width 16 height 16
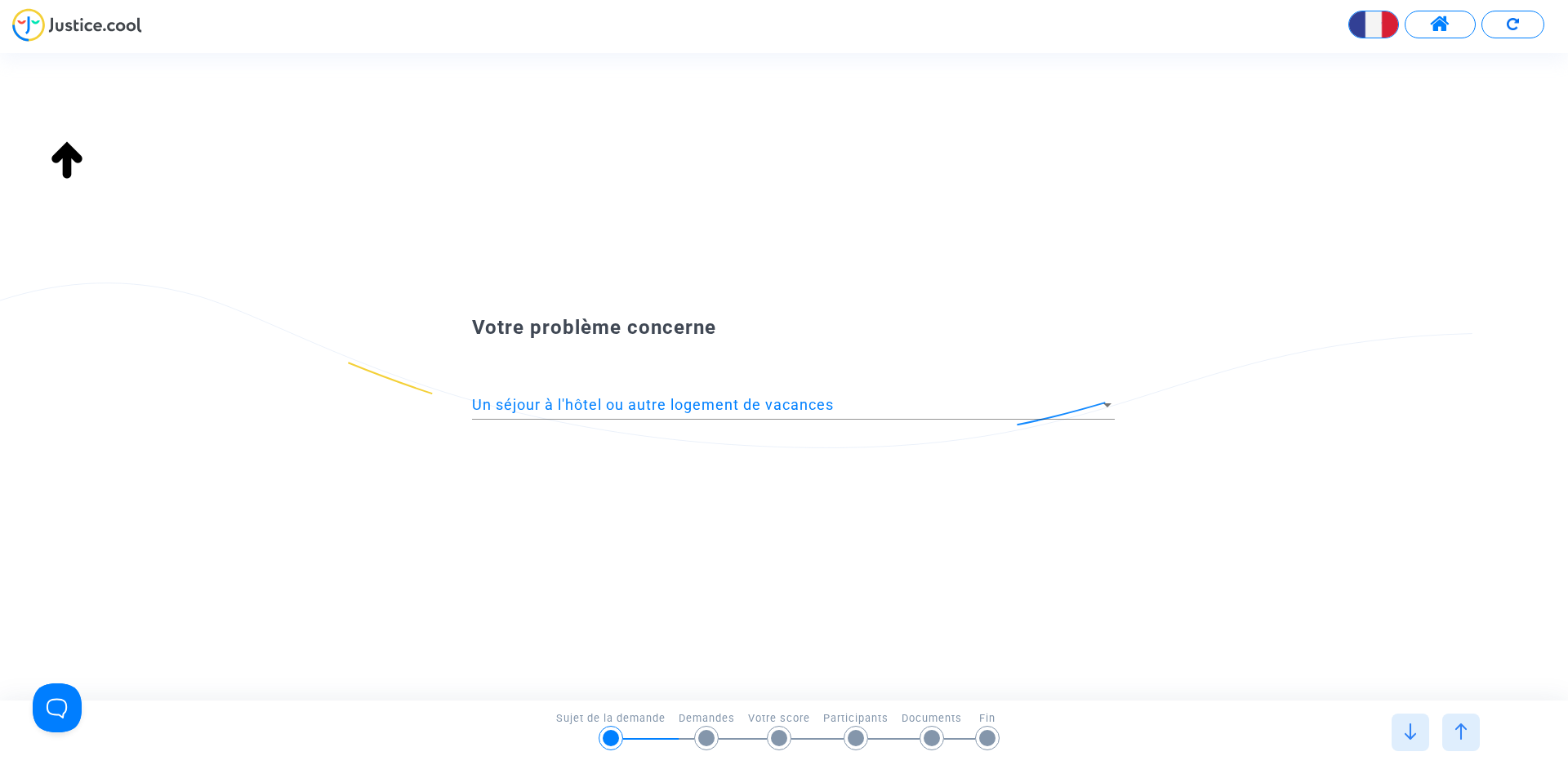
click at [1460, 731] on img at bounding box center [1460, 731] width 16 height 16
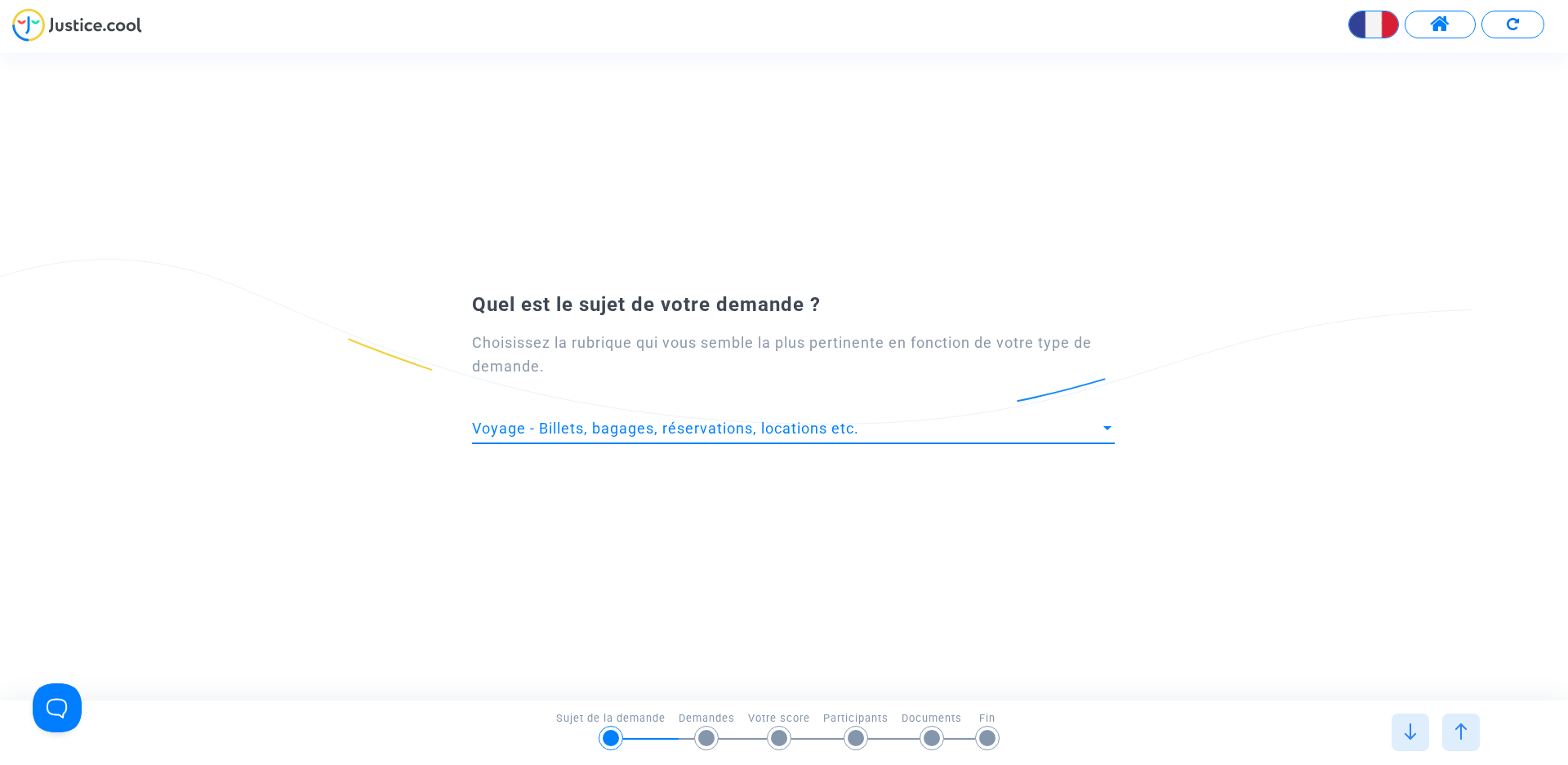
click at [1104, 426] on div at bounding box center [1107, 428] width 8 height 4
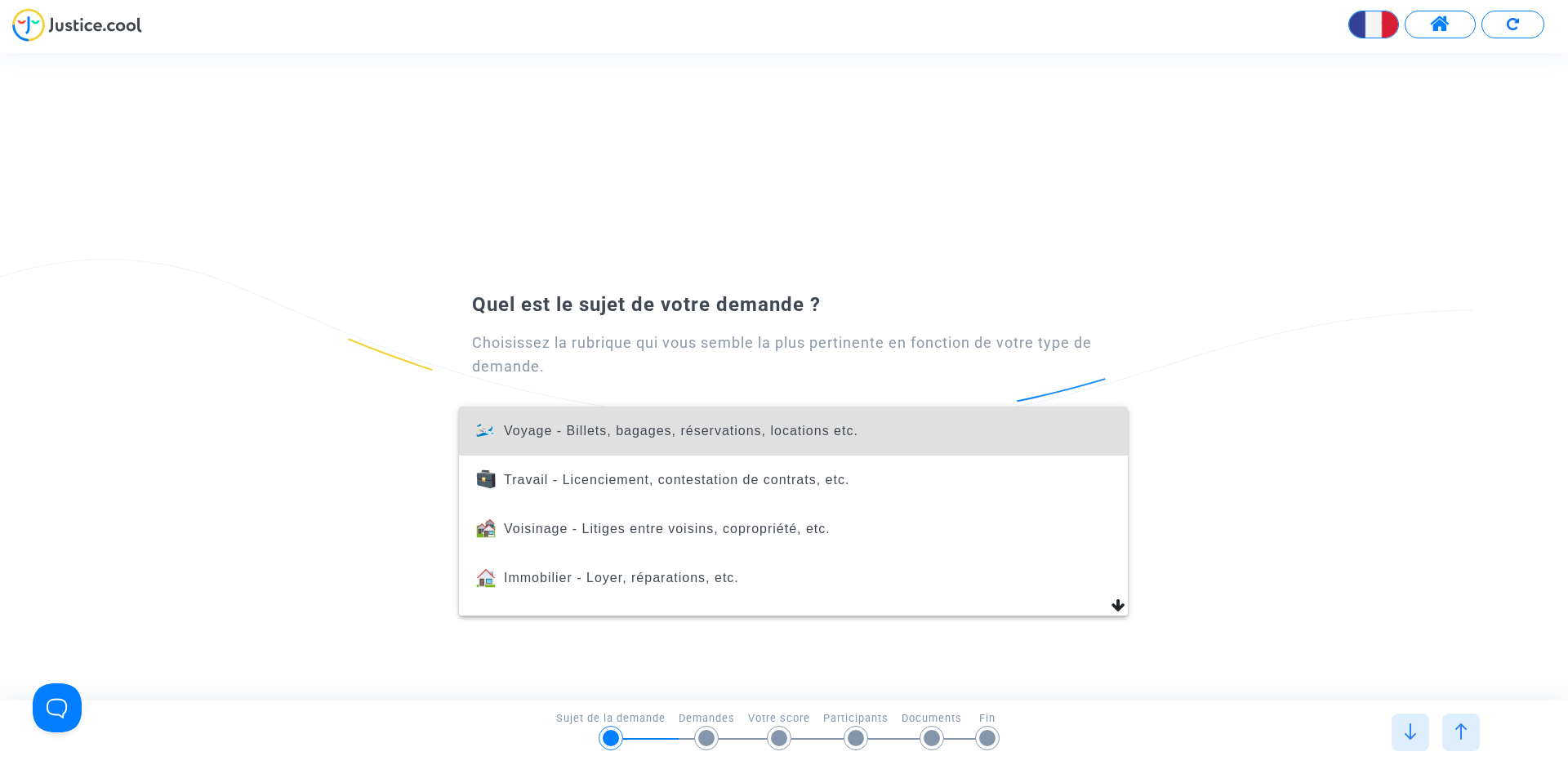
click at [559, 428] on span "Voyage - Billets, bagages, réservations, locations etc." at bounding box center [680, 430] width 354 height 14
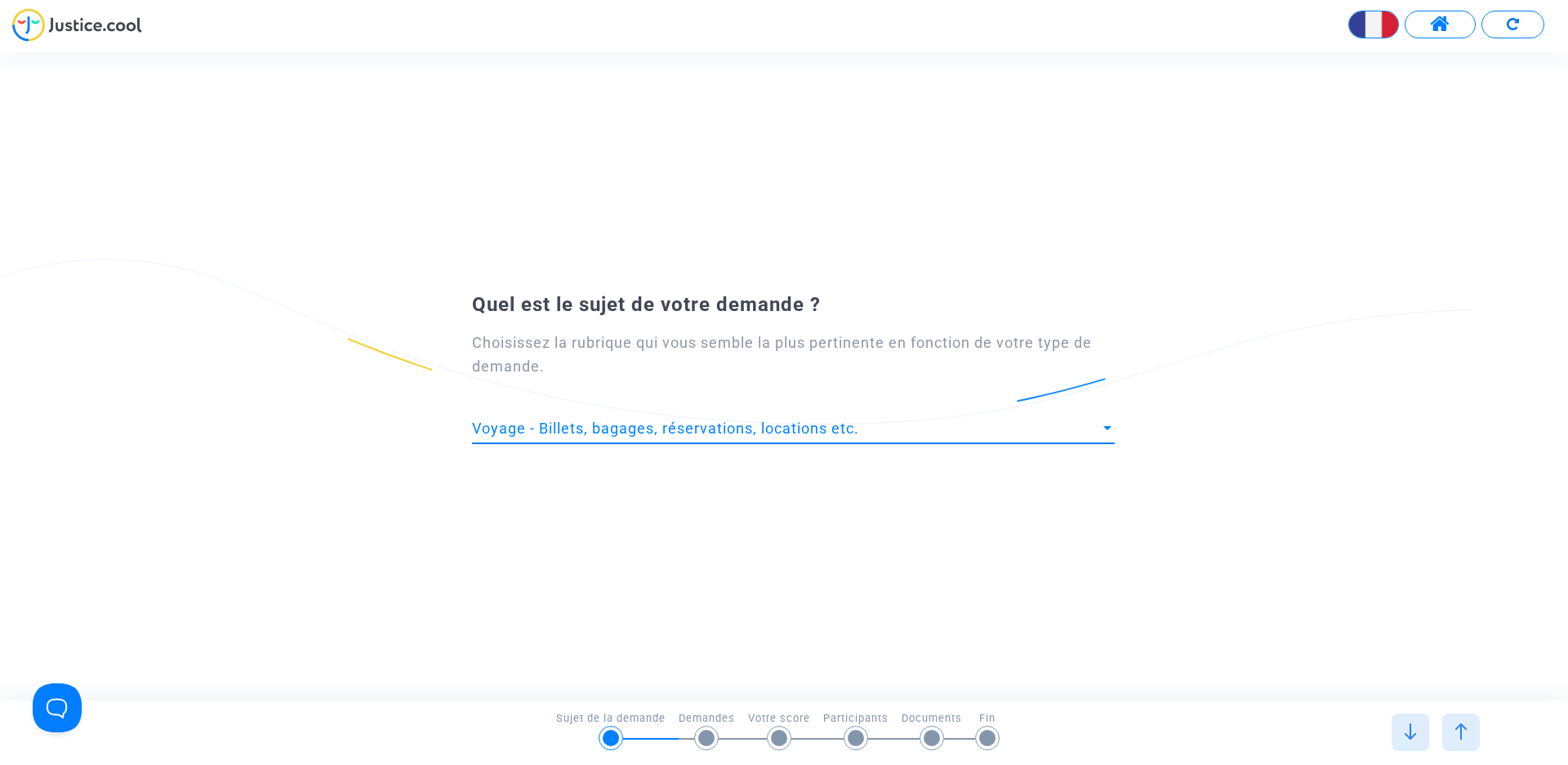
click at [1406, 730] on img at bounding box center [1409, 731] width 16 height 16
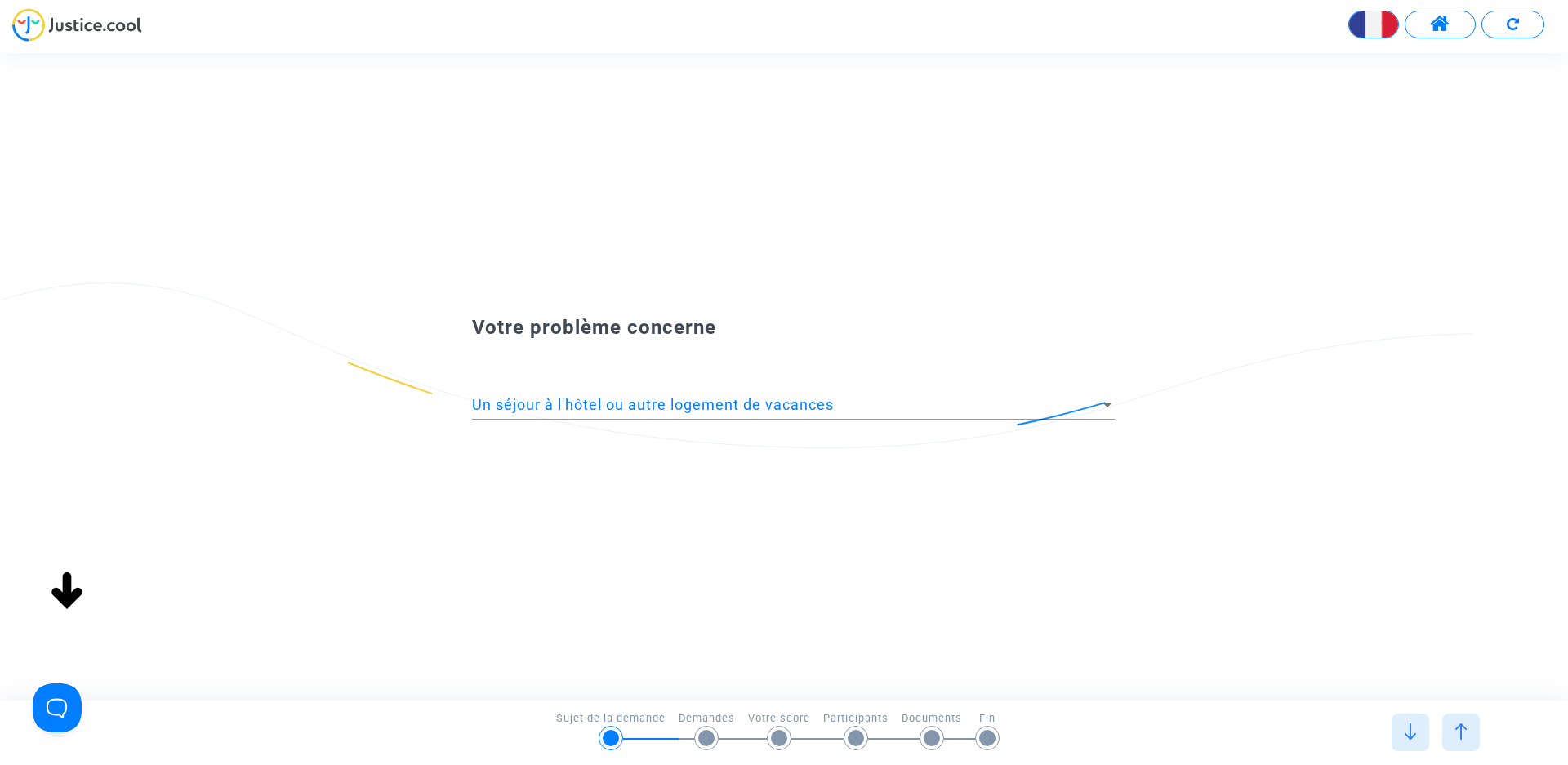
click at [1460, 730] on img at bounding box center [1460, 731] width 16 height 16
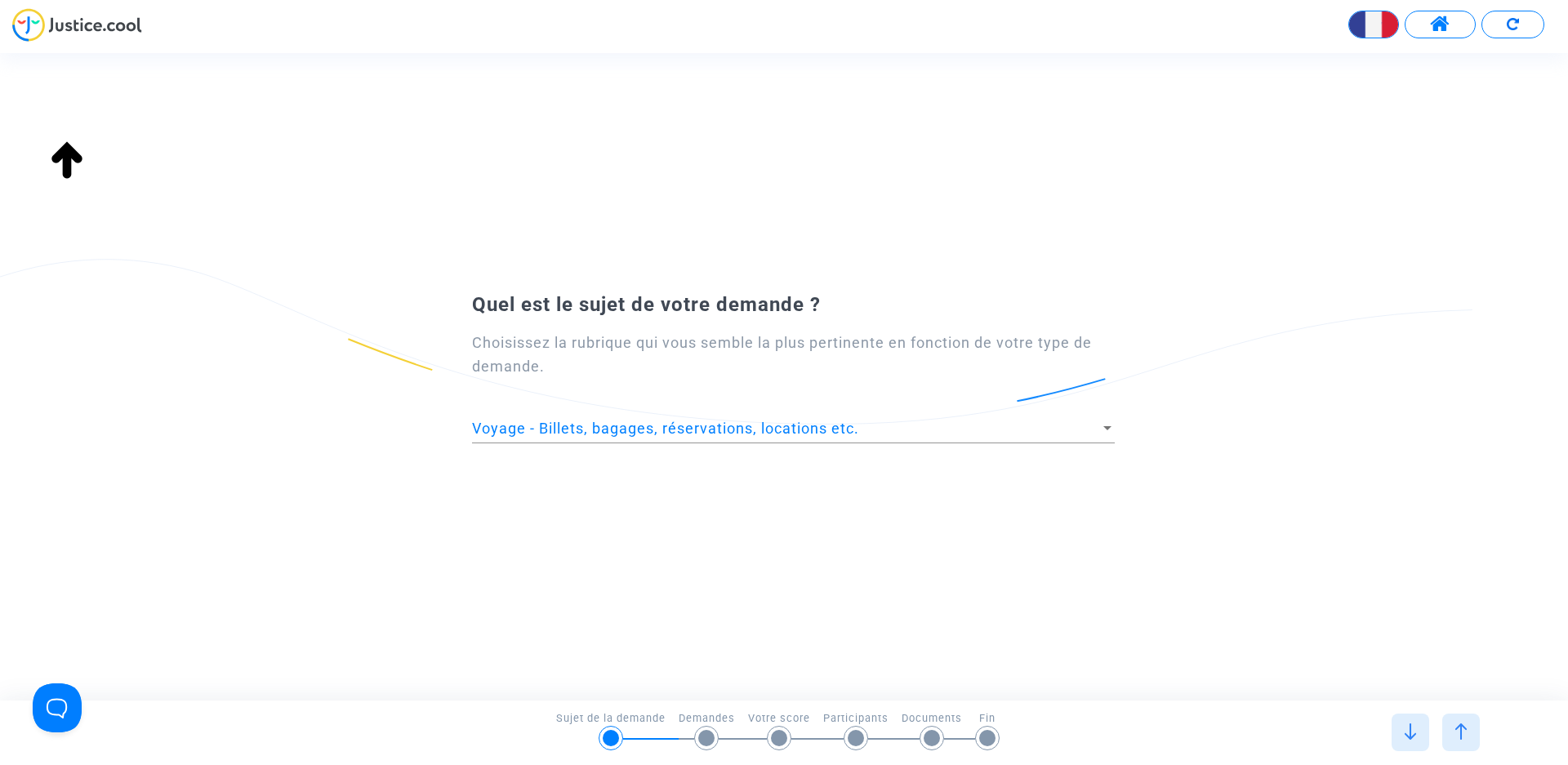
click at [1457, 730] on img at bounding box center [1460, 731] width 16 height 16
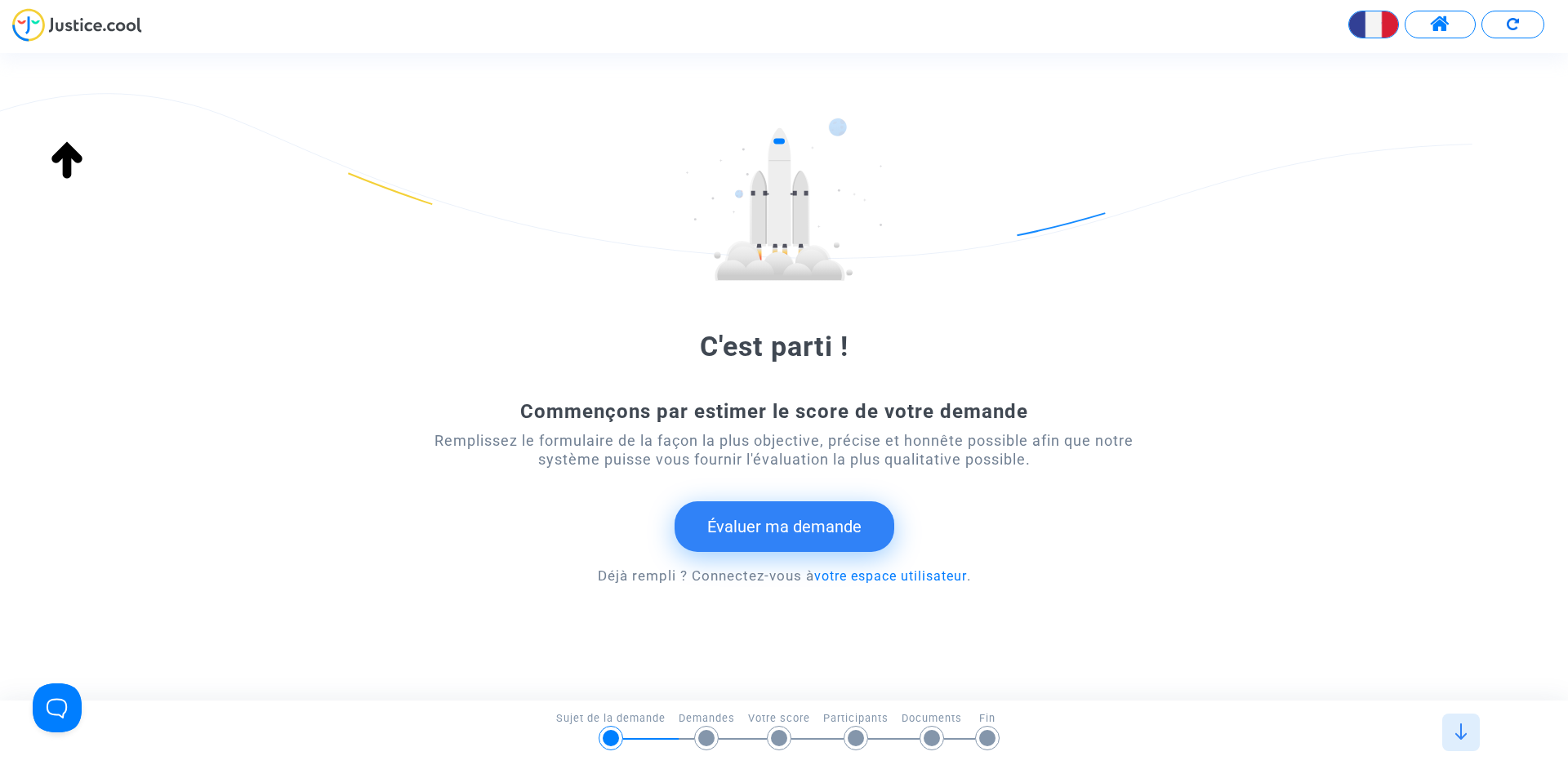
click at [1457, 730] on img at bounding box center [1460, 731] width 16 height 16
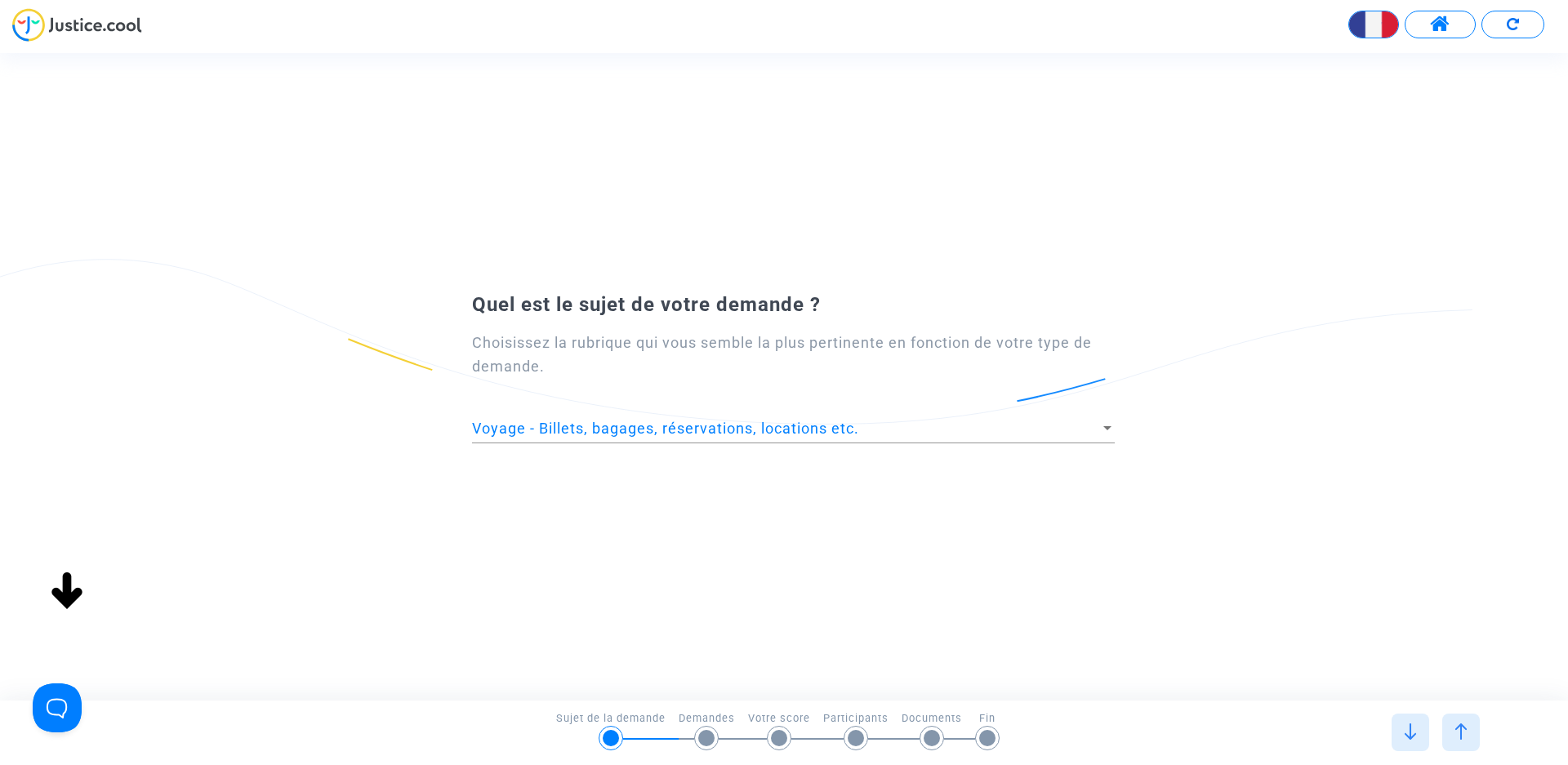
click at [1106, 424] on div at bounding box center [1107, 428] width 15 height 16
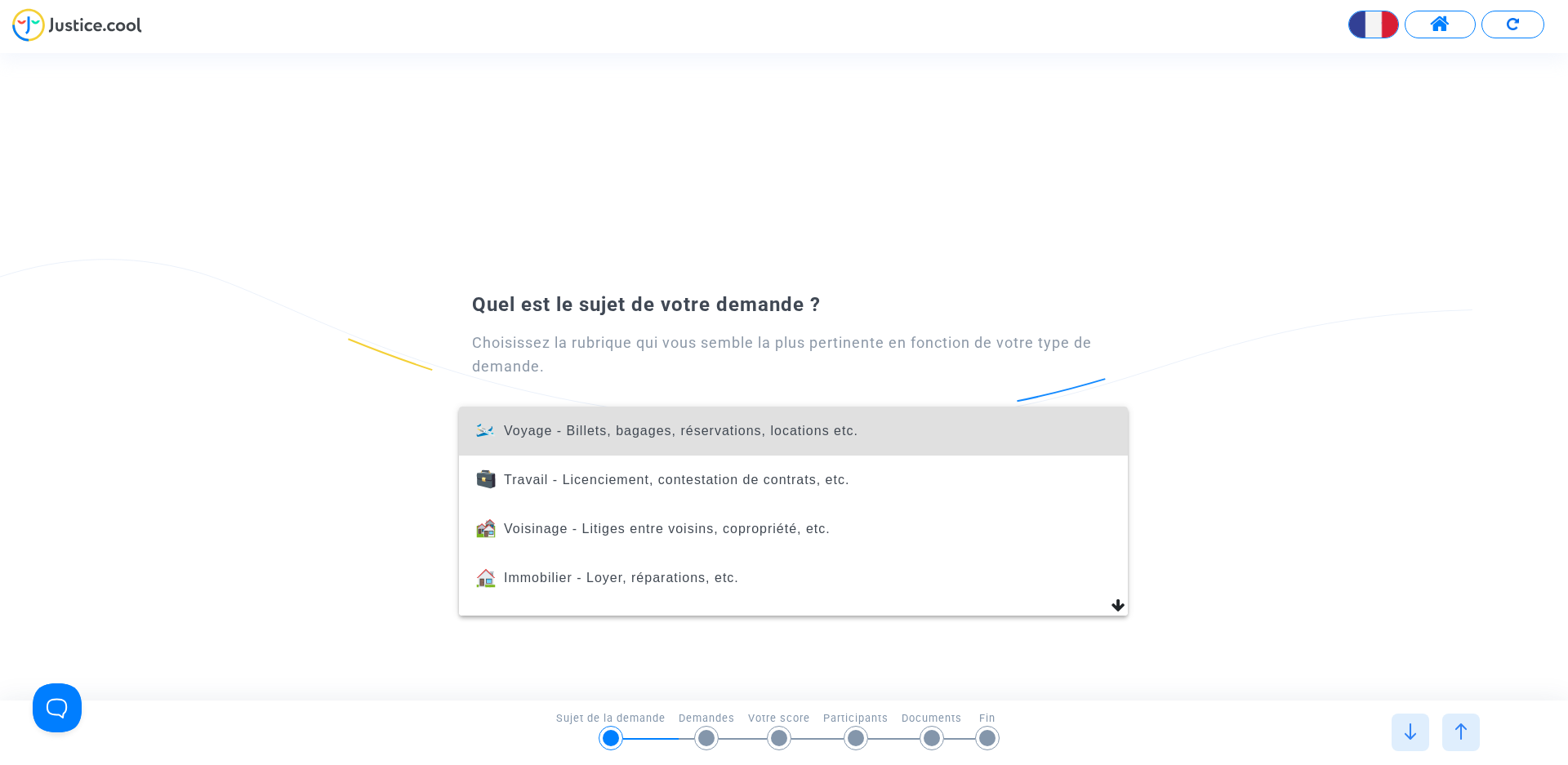
click at [588, 427] on span "Voyage - Billets, bagages, réservations, locations etc." at bounding box center [680, 430] width 354 height 14
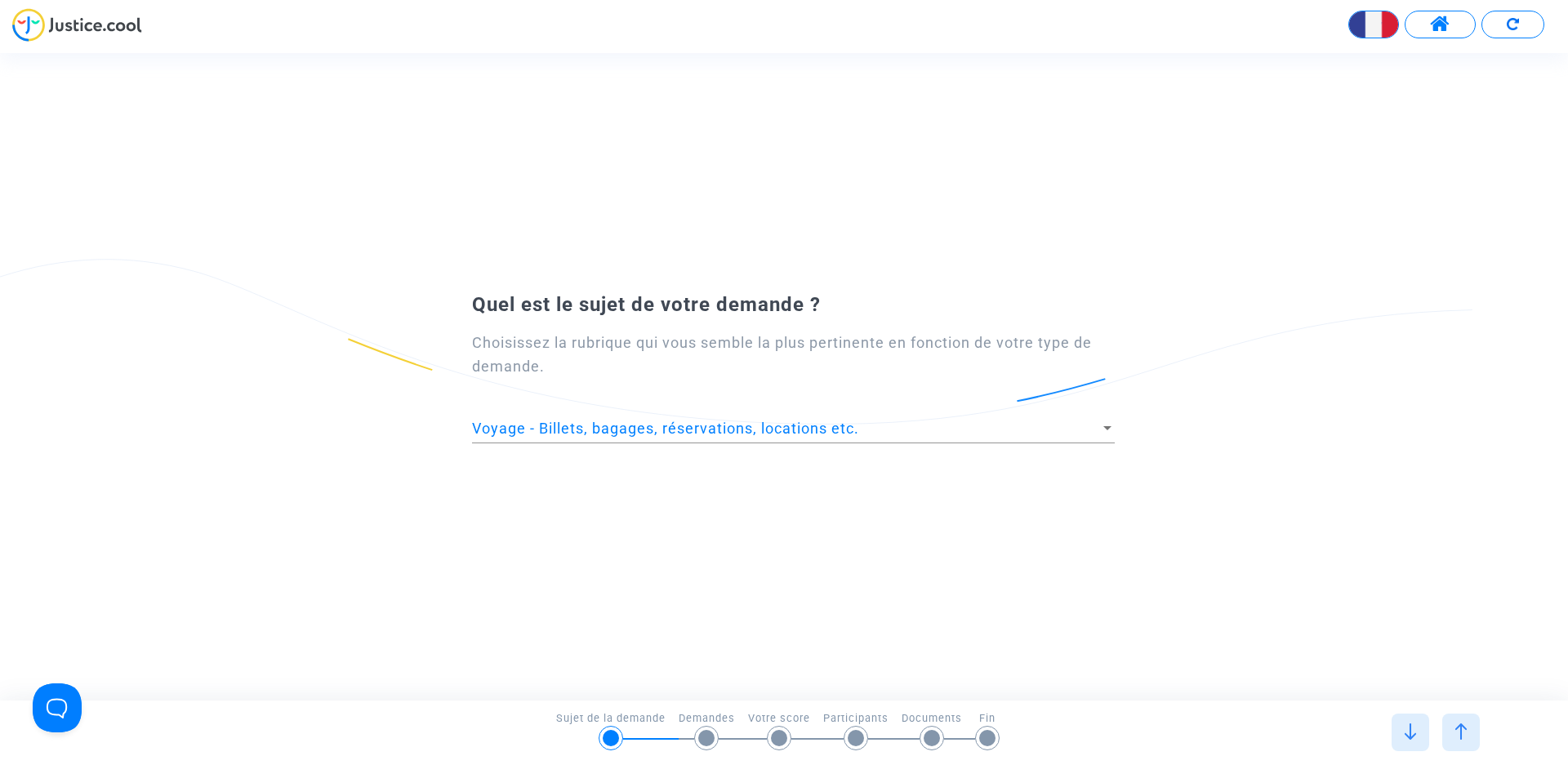
click at [704, 735] on div at bounding box center [706, 738] width 16 height 16
click at [1416, 732] on img at bounding box center [1409, 731] width 16 height 16
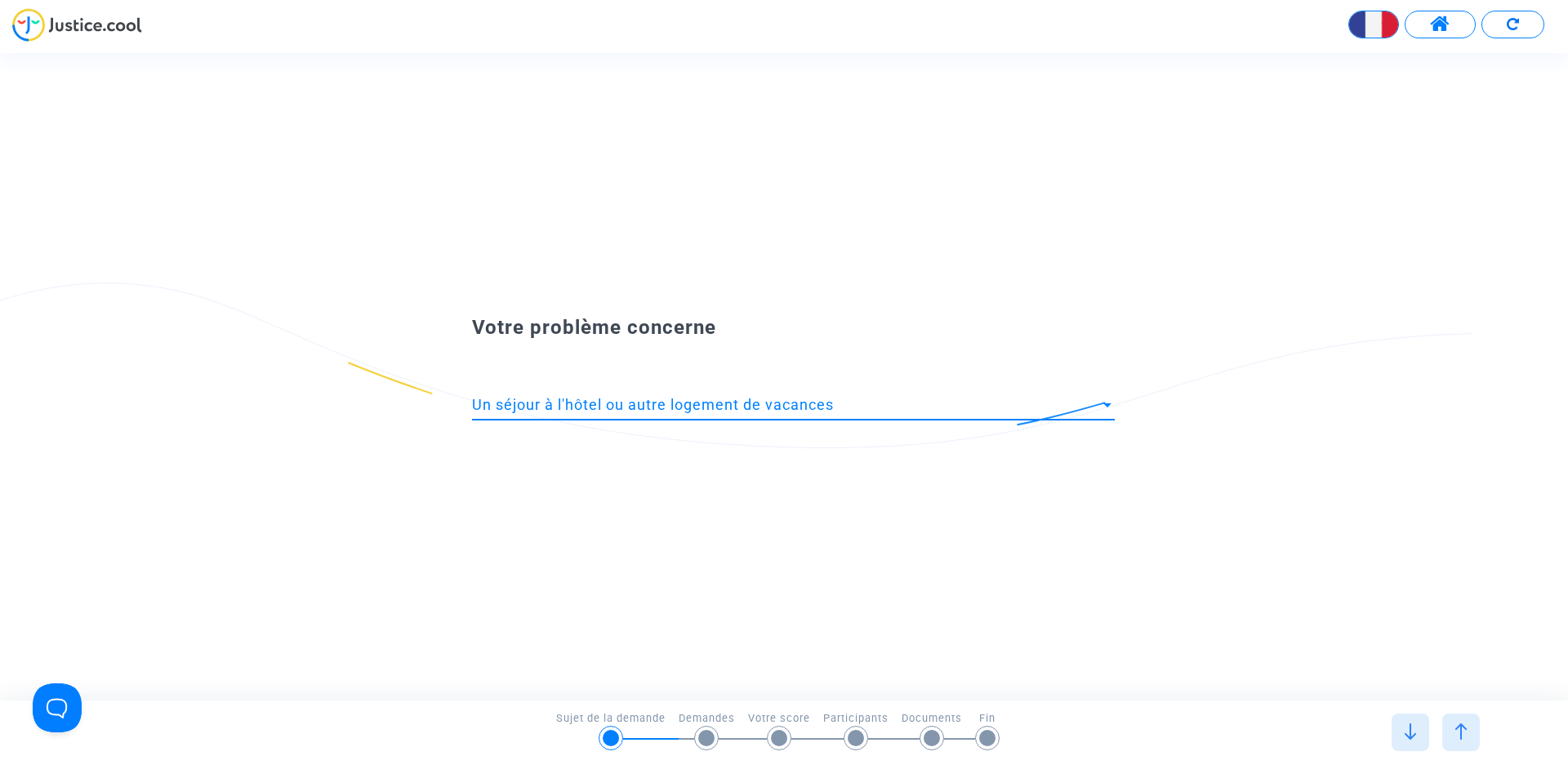
click at [1107, 401] on div at bounding box center [1107, 405] width 15 height 16
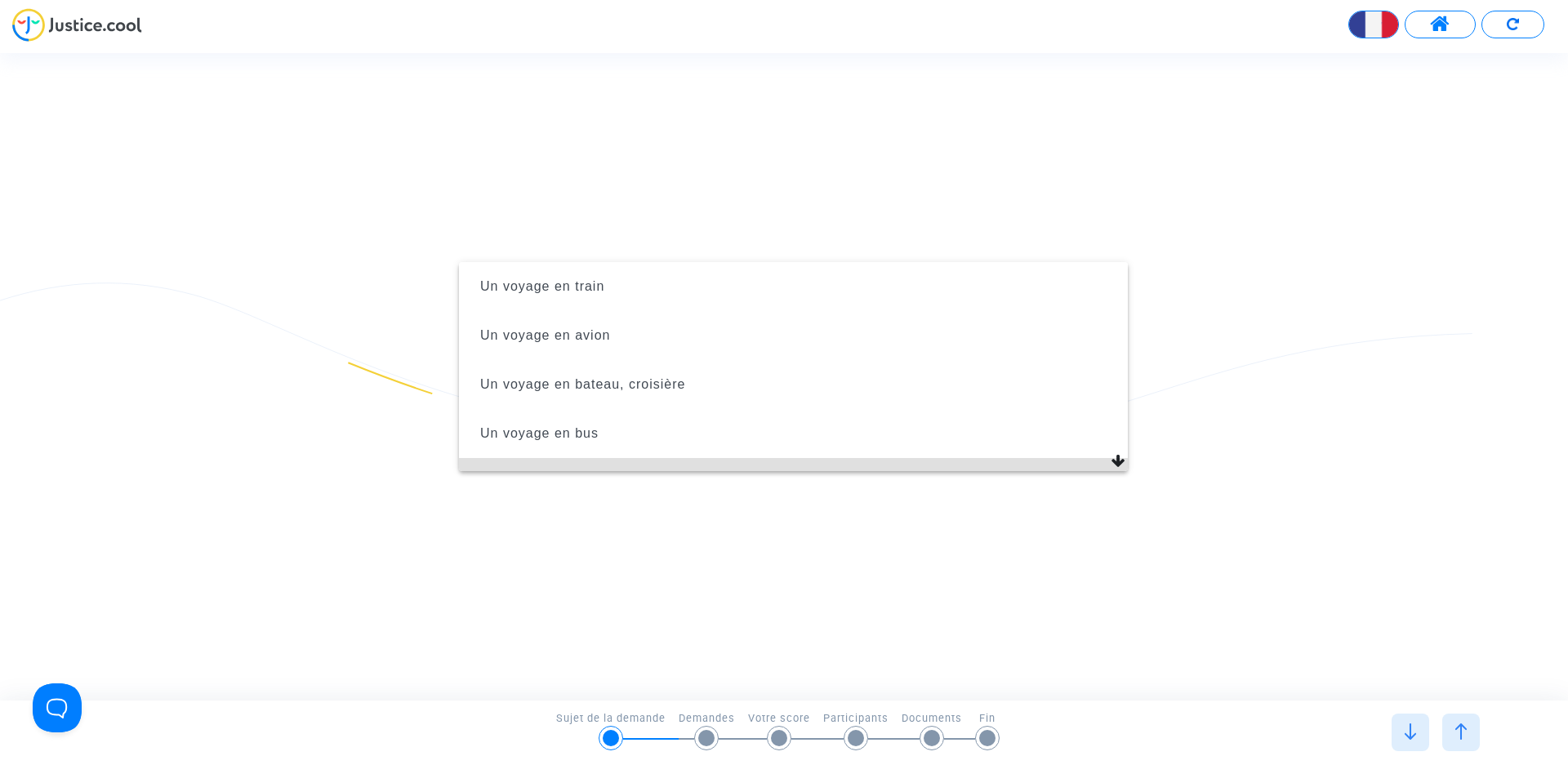
scroll to position [56, 0]
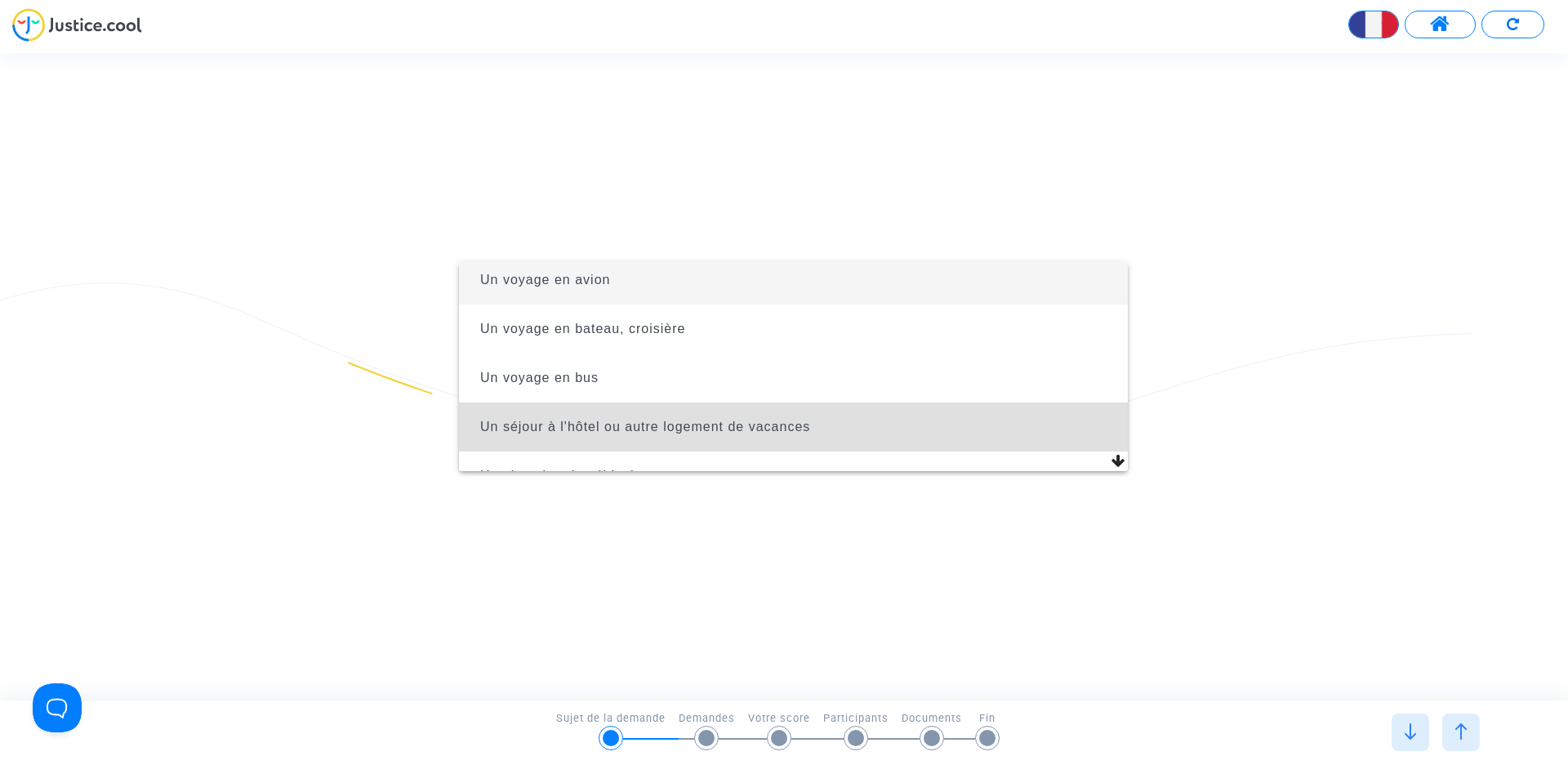
click at [511, 277] on span "Un voyage en avion" at bounding box center [545, 279] width 130 height 14
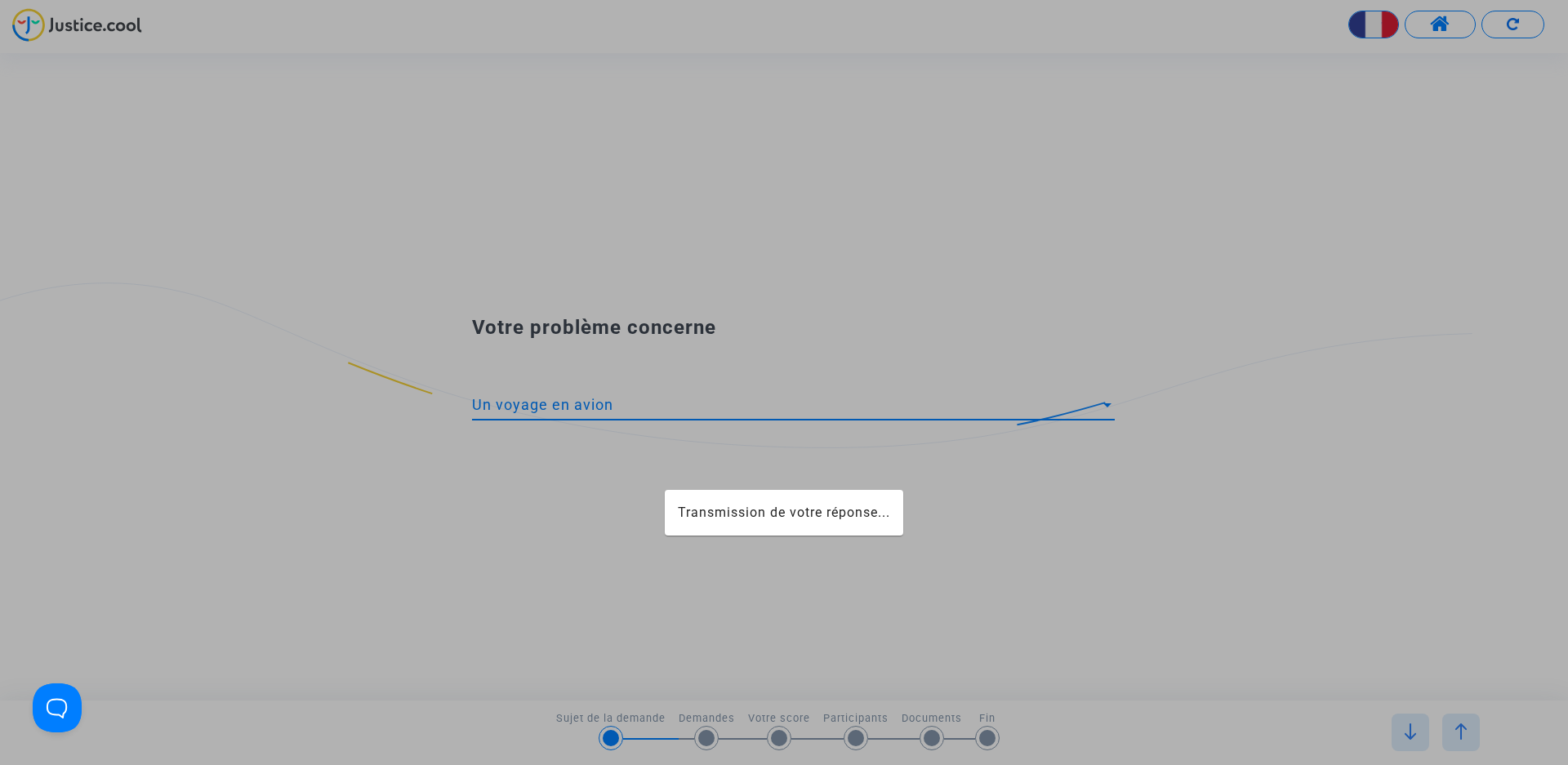
scroll to position [44, 0]
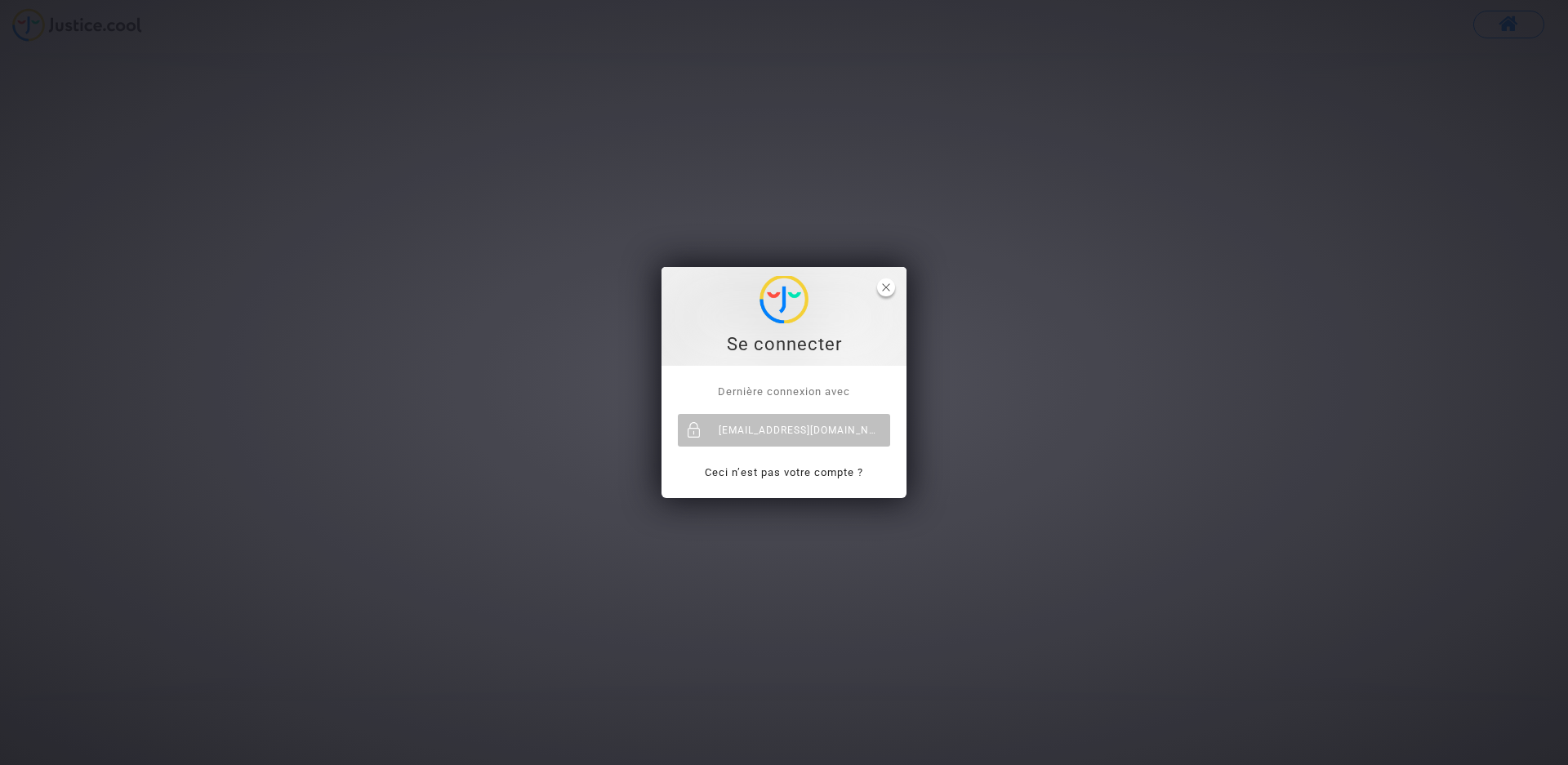
click at [882, 287] on icon "close" at bounding box center [886, 287] width 8 height 8
